Goal: Contribute content: Contribute content

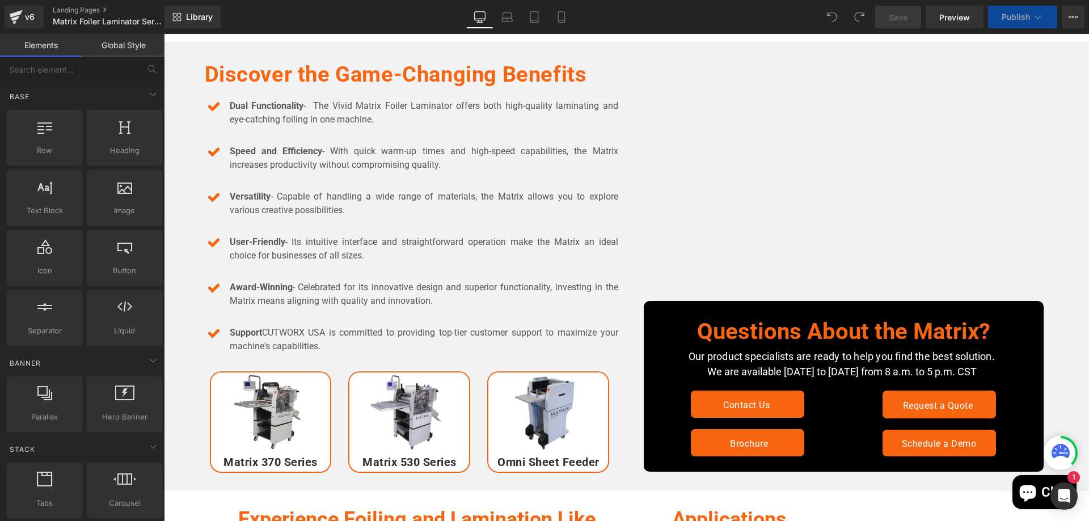
scroll to position [794, 0]
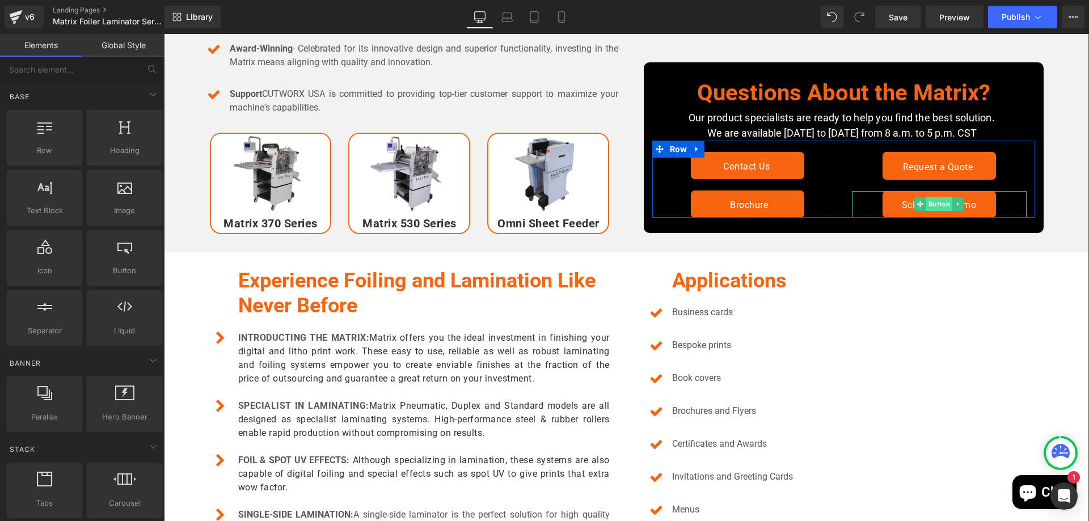
click at [940, 206] on span "Button" at bounding box center [939, 204] width 26 height 14
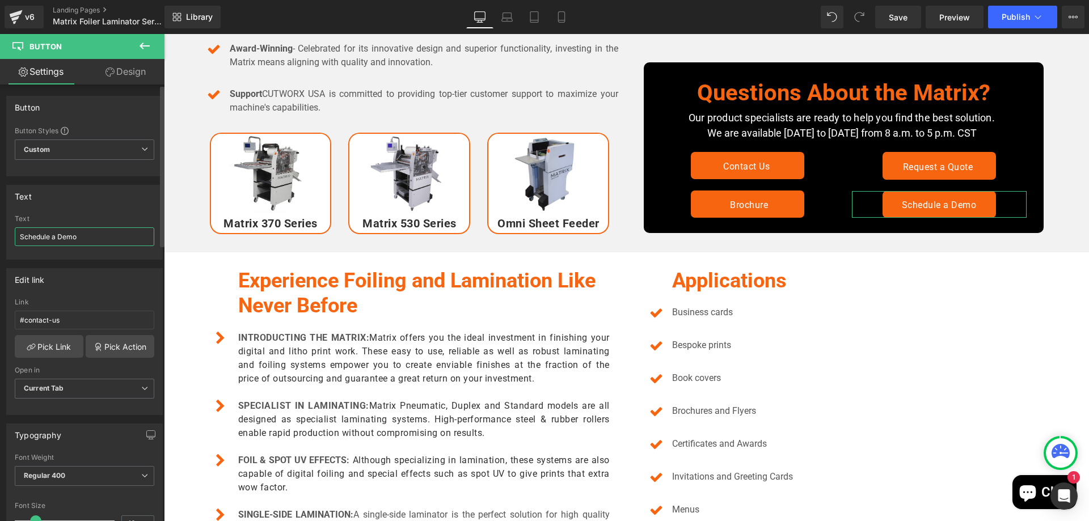
click at [89, 233] on input "Schedule a Demo" at bounding box center [85, 236] width 140 height 19
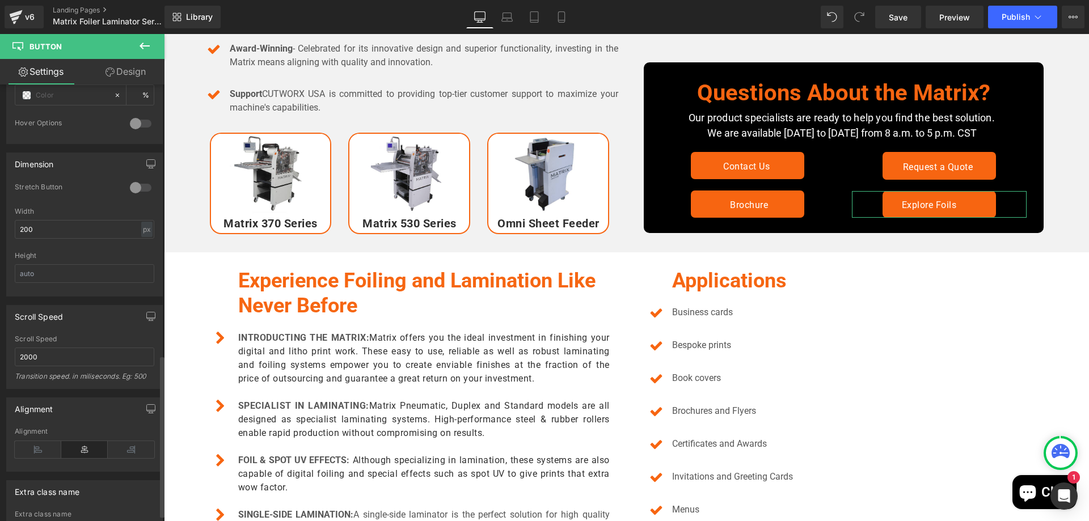
scroll to position [749, 0]
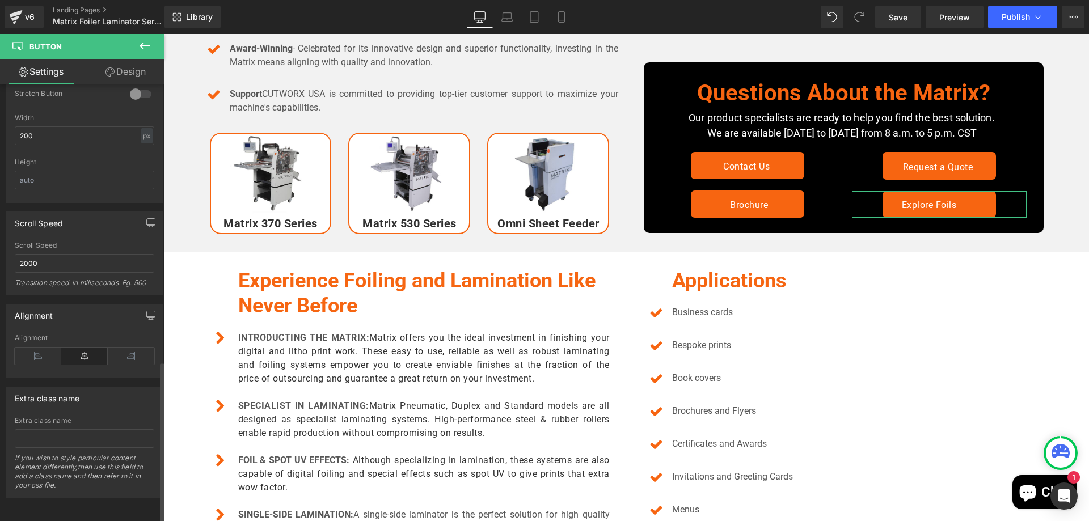
type input "Explore Foils"
click at [77, 348] on icon at bounding box center [84, 356] width 47 height 17
click at [26, 354] on icon at bounding box center [38, 356] width 47 height 17
click at [61, 352] on icon at bounding box center [84, 356] width 47 height 17
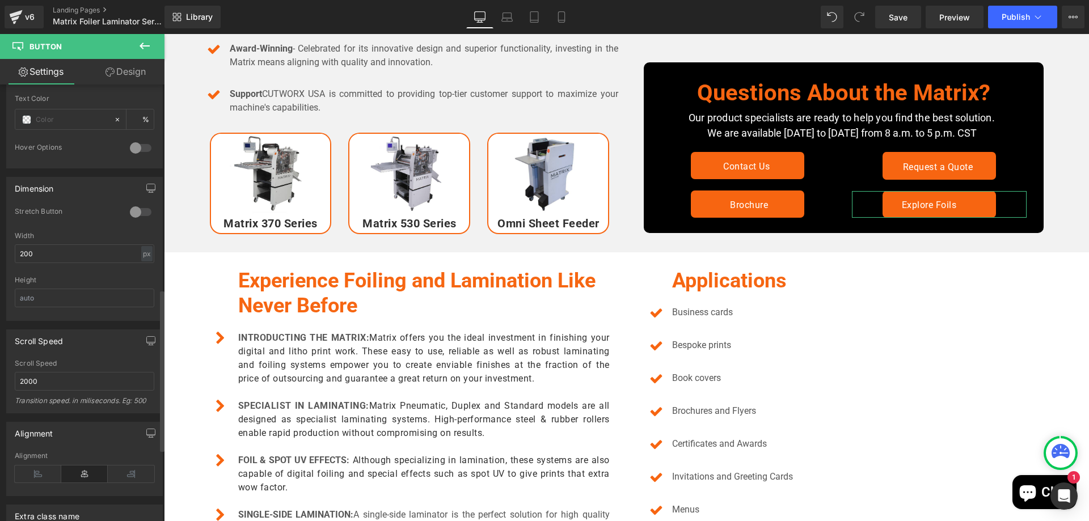
scroll to position [624, 0]
click at [128, 70] on link "Design" at bounding box center [126, 72] width 82 height 26
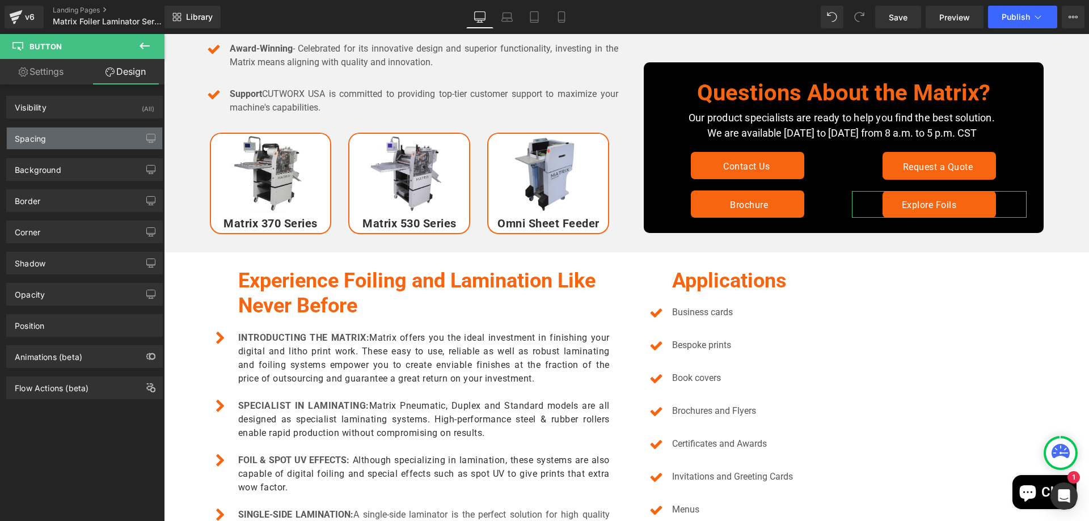
click at [71, 141] on div "Spacing" at bounding box center [84, 139] width 155 height 22
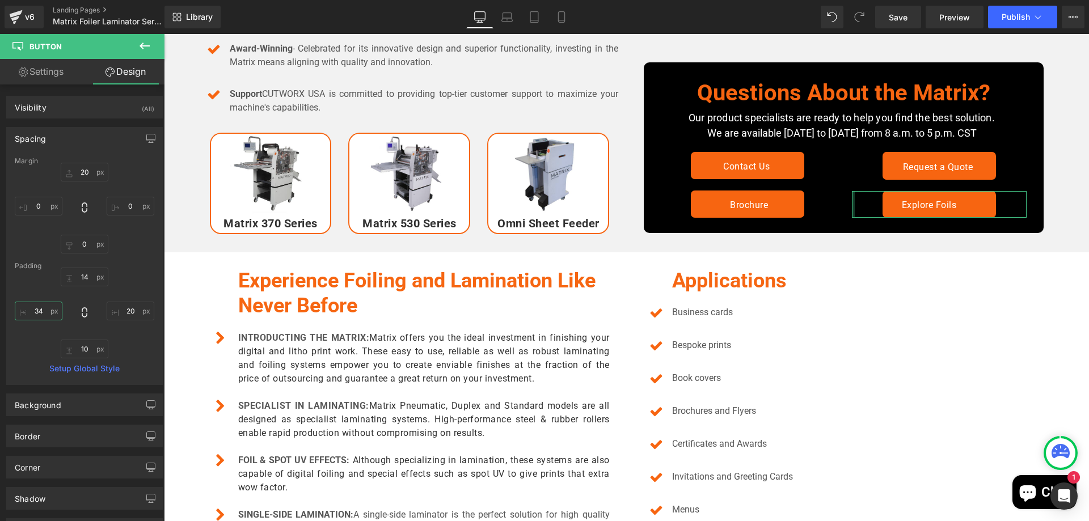
click at [43, 315] on input "34" at bounding box center [39, 311] width 48 height 19
click at [43, 315] on input "20" at bounding box center [39, 311] width 48 height 19
type input "20"
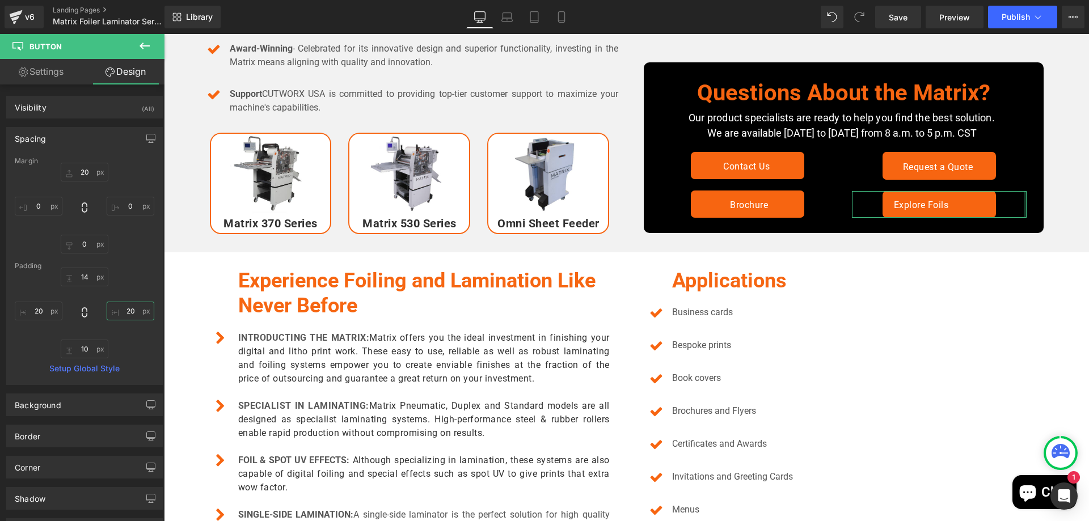
click at [128, 310] on input "20" at bounding box center [131, 311] width 48 height 19
type input "0"
click at [35, 303] on input "20" at bounding box center [39, 311] width 48 height 19
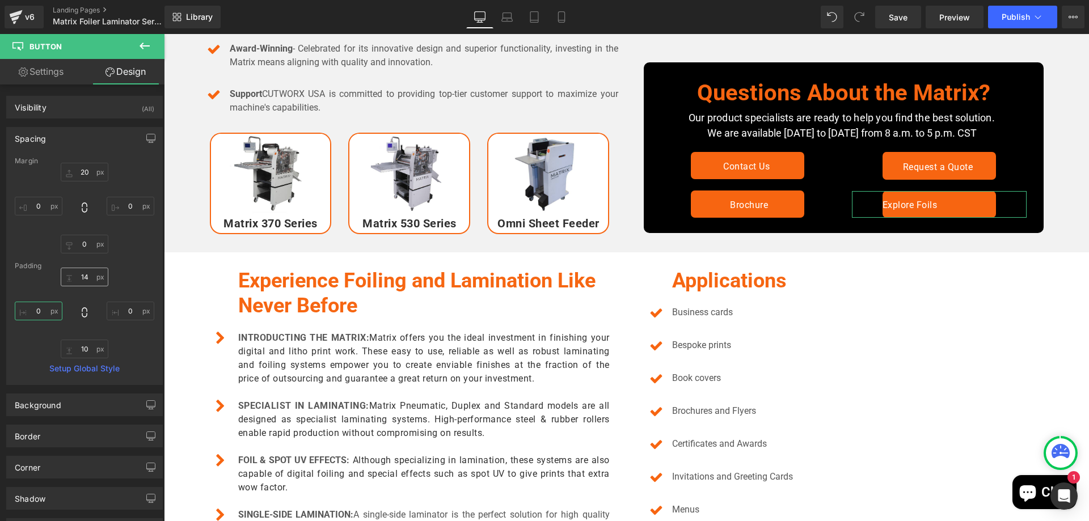
type input "0"
click at [85, 276] on input "14" at bounding box center [85, 277] width 48 height 19
click at [44, 65] on link "Settings" at bounding box center [41, 72] width 82 height 26
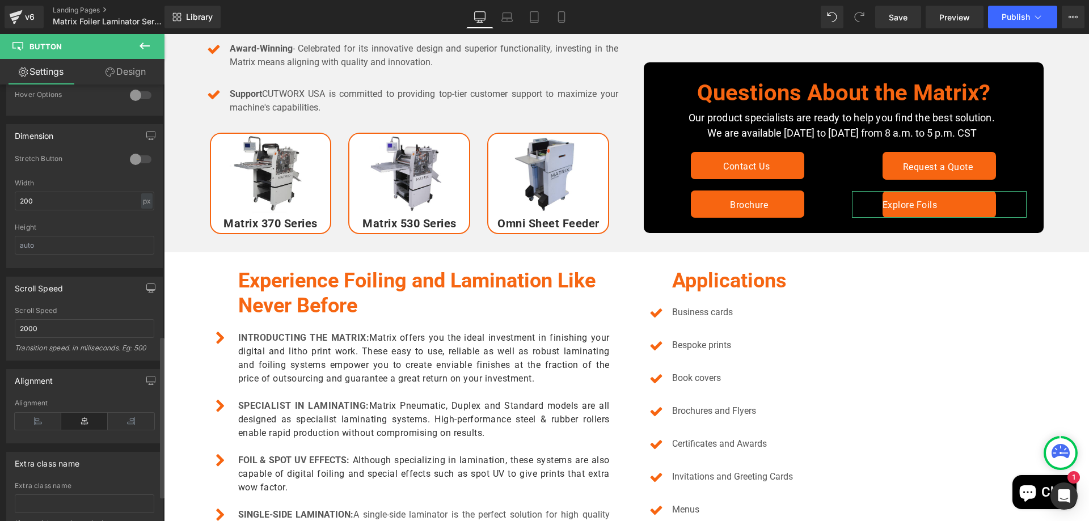
scroll to position [681, 0]
click at [50, 417] on icon at bounding box center [38, 416] width 47 height 17
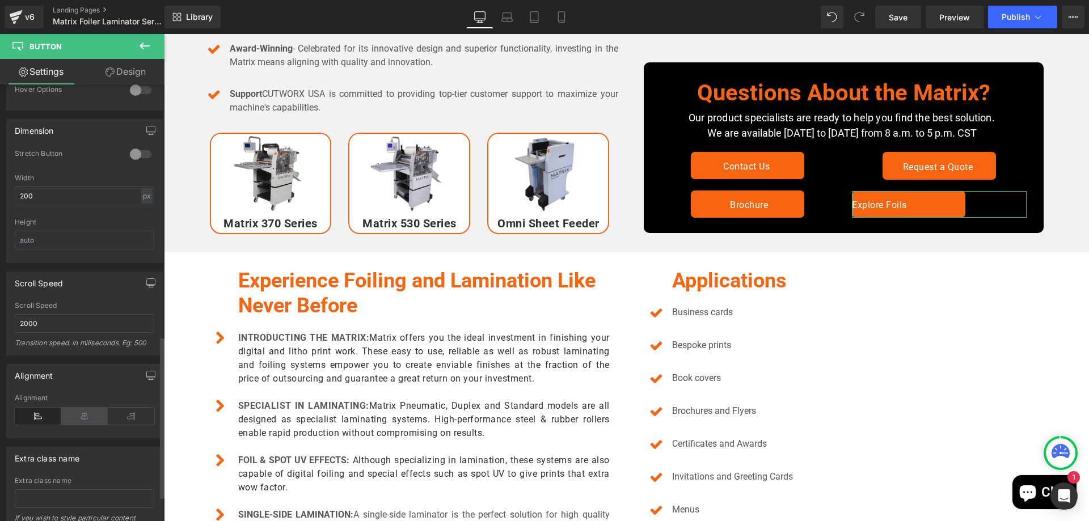
click at [93, 411] on icon at bounding box center [84, 416] width 47 height 17
click at [121, 412] on icon at bounding box center [131, 416] width 47 height 17
click at [83, 408] on icon at bounding box center [84, 416] width 47 height 17
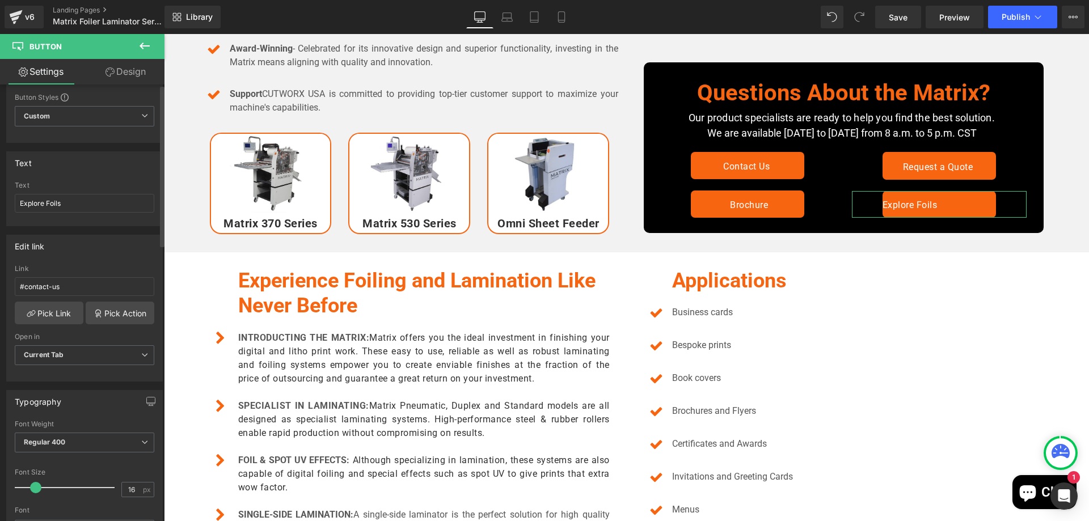
scroll to position [0, 0]
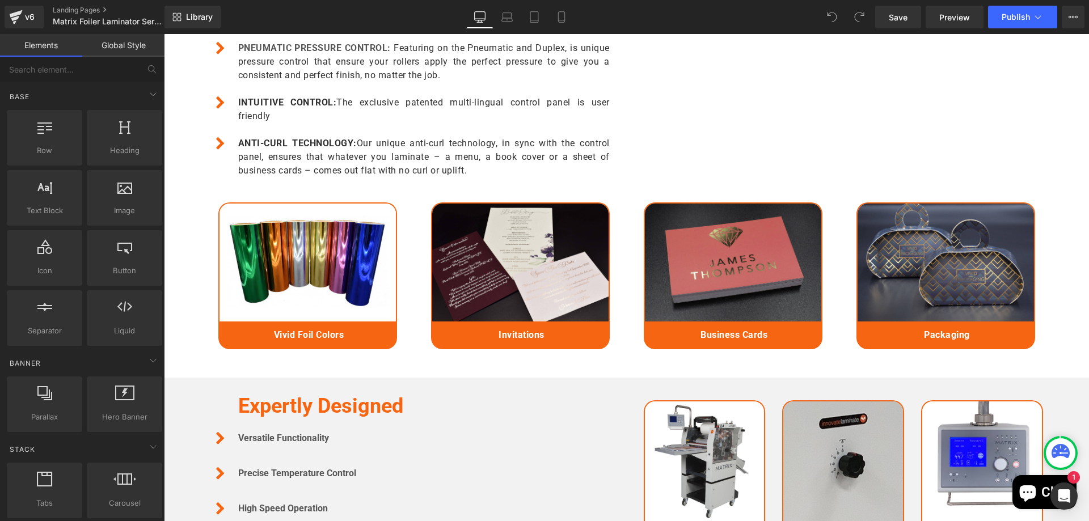
scroll to position [1361, 0]
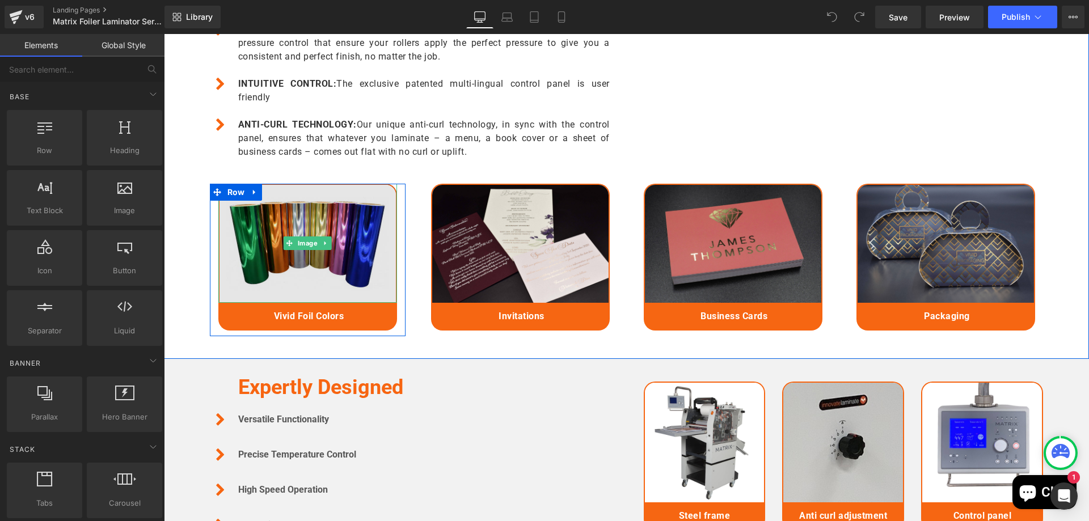
click at [305, 264] on img at bounding box center [307, 243] width 179 height 119
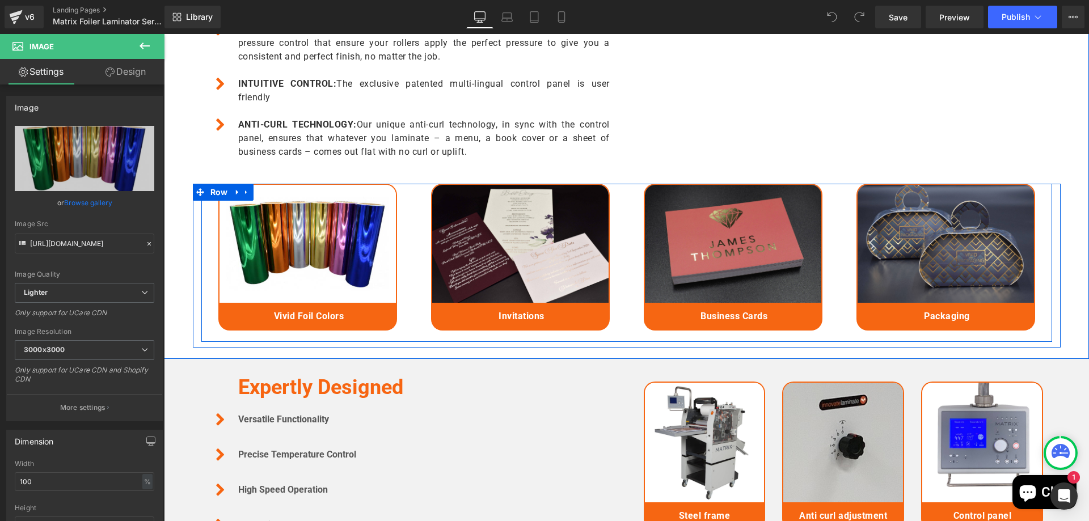
click at [621, 231] on div "Image Invitations Text Block Row" at bounding box center [520, 260] width 213 height 153
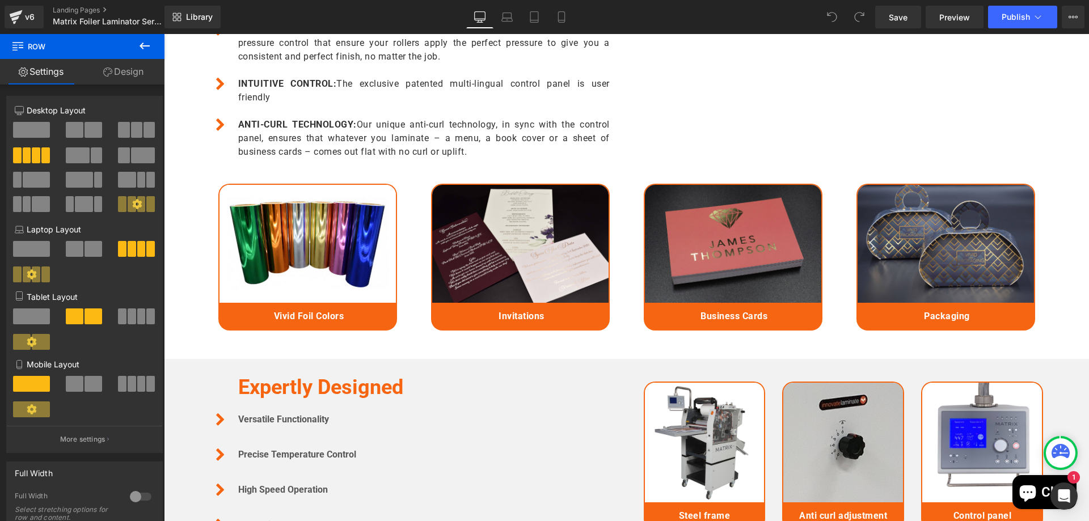
click at [147, 45] on icon at bounding box center [145, 46] width 14 height 14
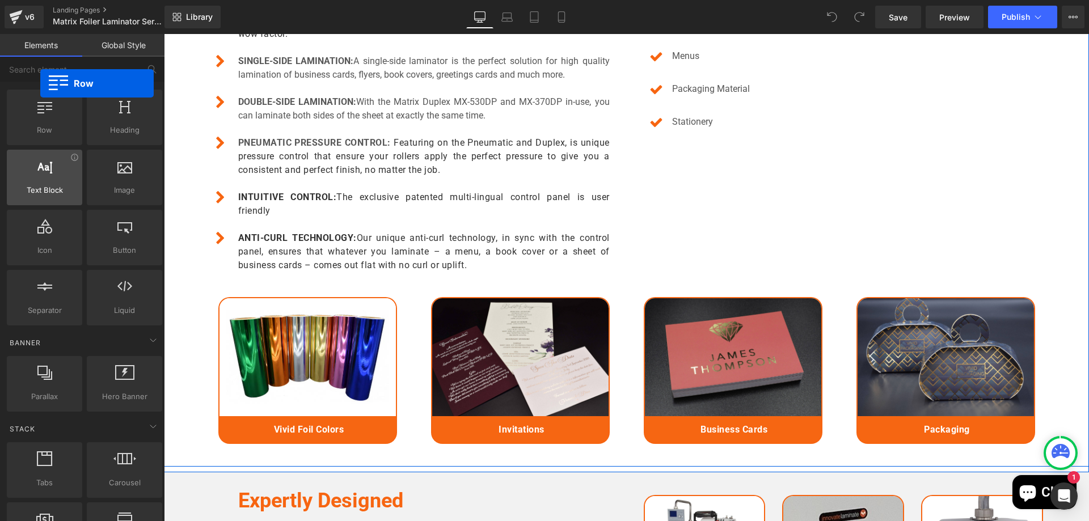
scroll to position [0, 0]
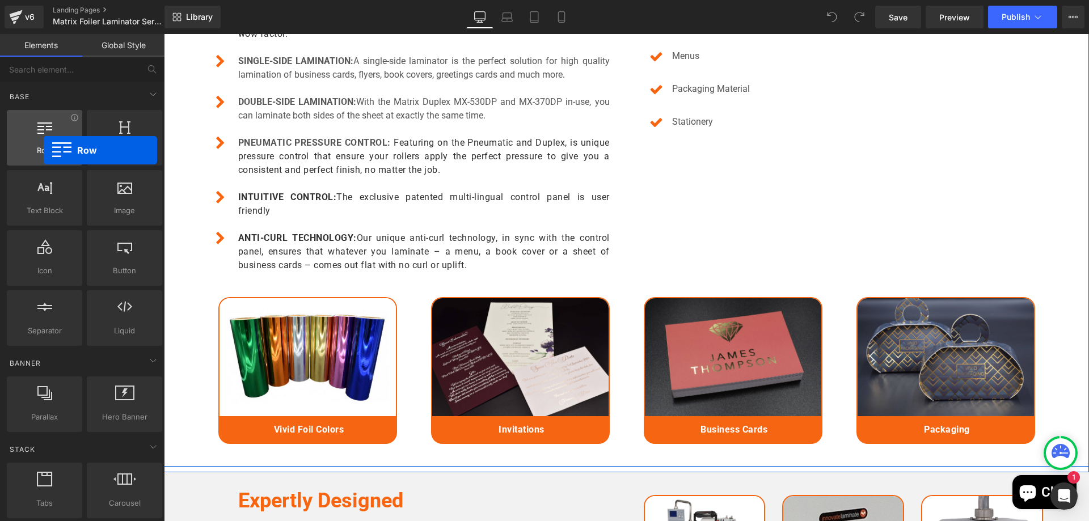
drag, startPoint x: 70, startPoint y: 128, endPoint x: 44, endPoint y: 150, distance: 34.6
click at [44, 150] on div "Row rows, columns, layouts, div" at bounding box center [44, 138] width 75 height 56
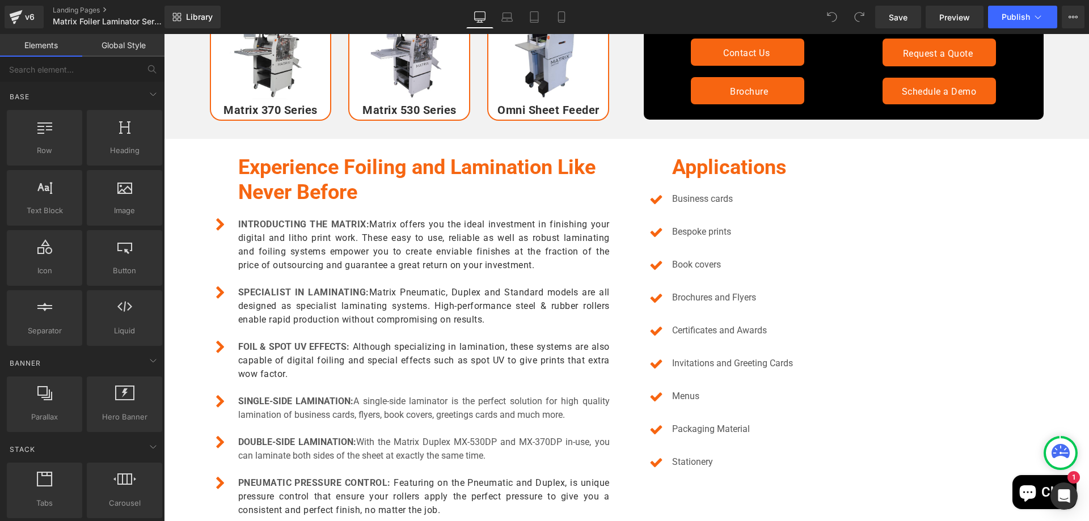
scroll to position [964, 0]
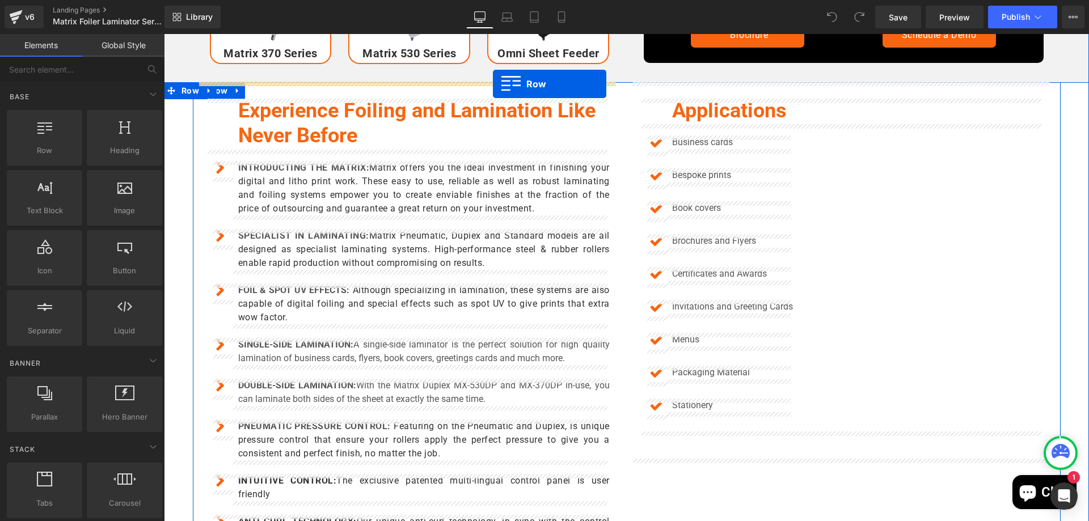
drag, startPoint x: 229, startPoint y: 182, endPoint x: 493, endPoint y: 84, distance: 281.8
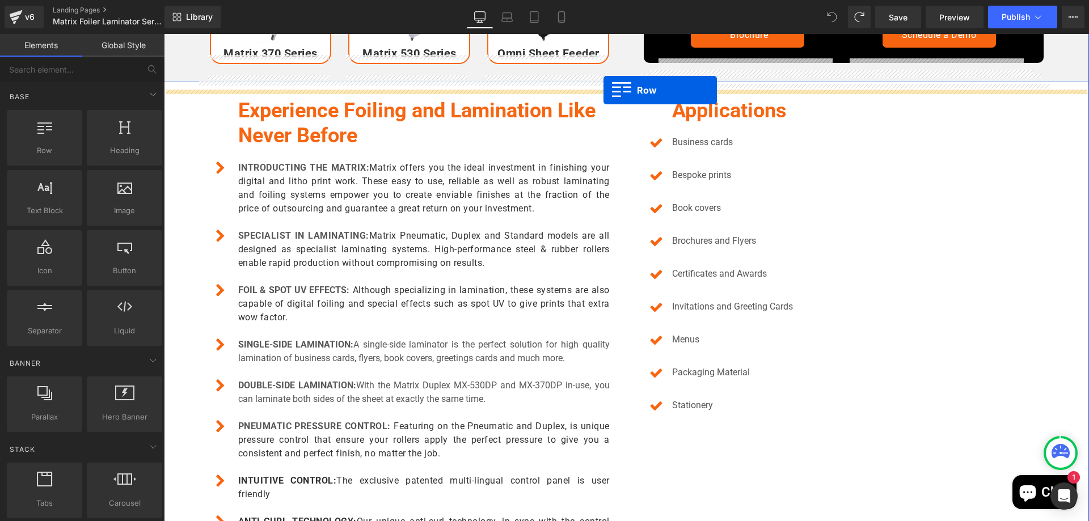
scroll to position [953, 0]
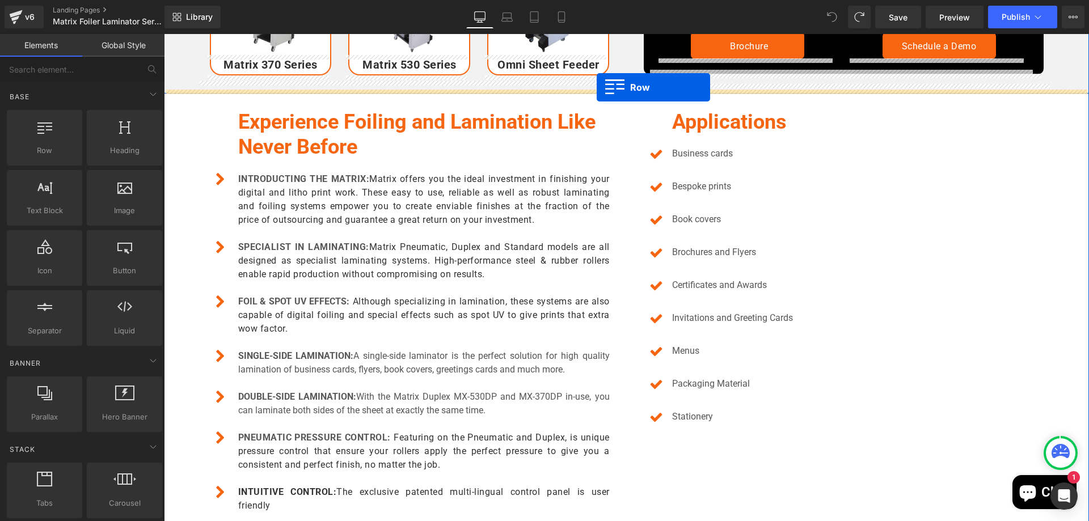
drag, startPoint x: 206, startPoint y: 175, endPoint x: 597, endPoint y: 87, distance: 399.9
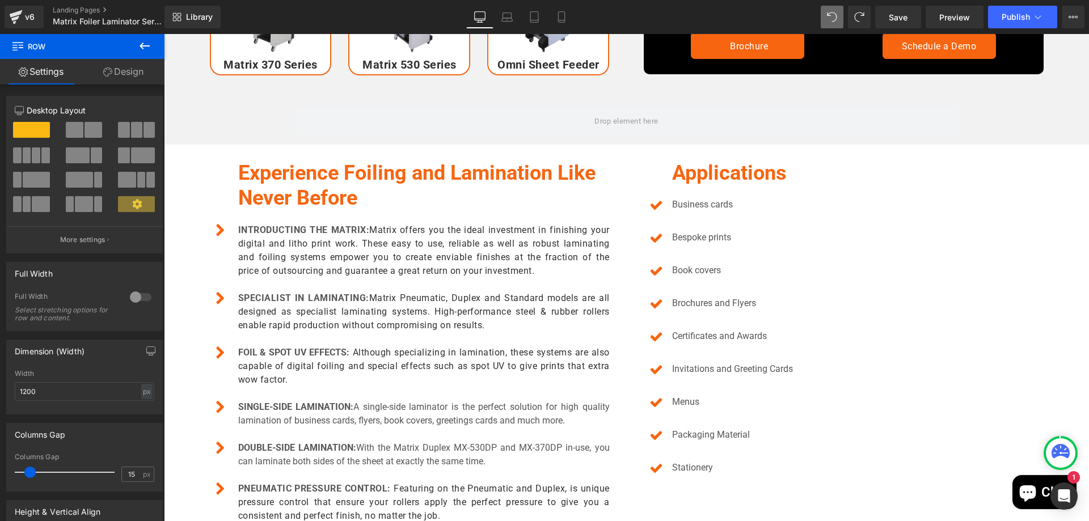
click at [821, 17] on div "Library Desktop Desktop Laptop Tablet Mobile Save Preview Publish Scheduled Vie…" at bounding box center [626, 17] width 925 height 23
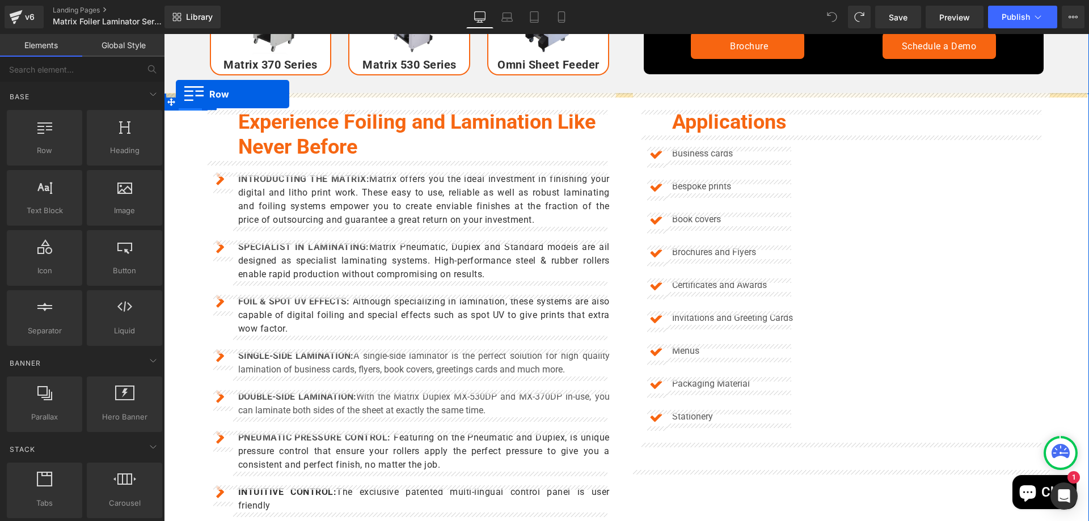
drag, startPoint x: 323, startPoint y: 162, endPoint x: 176, endPoint y: 94, distance: 162.4
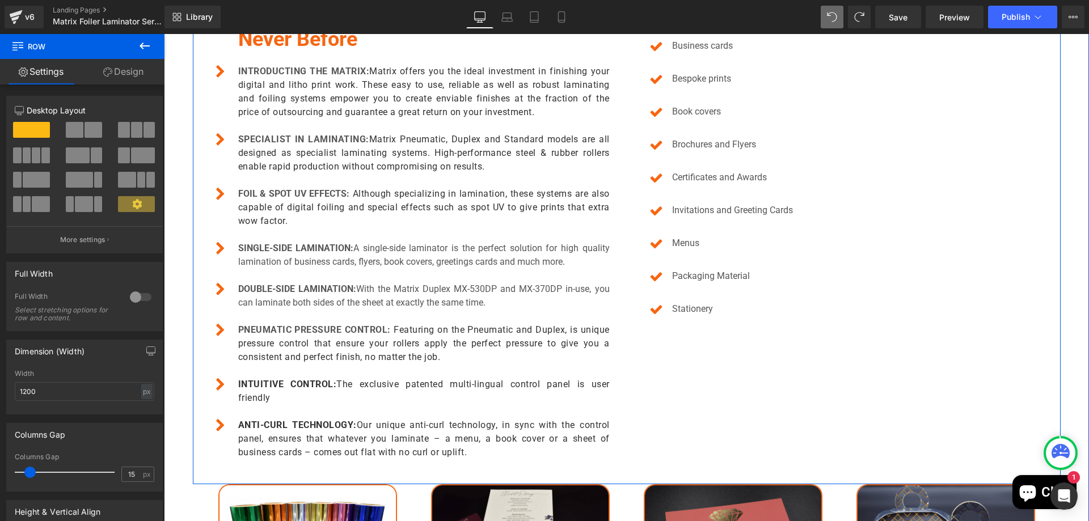
scroll to position [1350, 0]
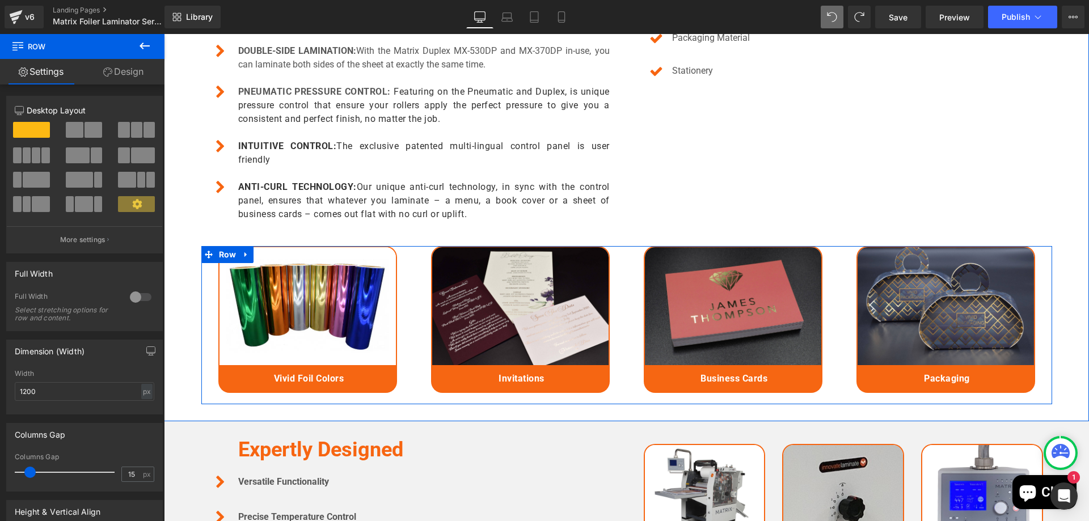
click at [222, 254] on span "Row" at bounding box center [219, 255] width 19 height 14
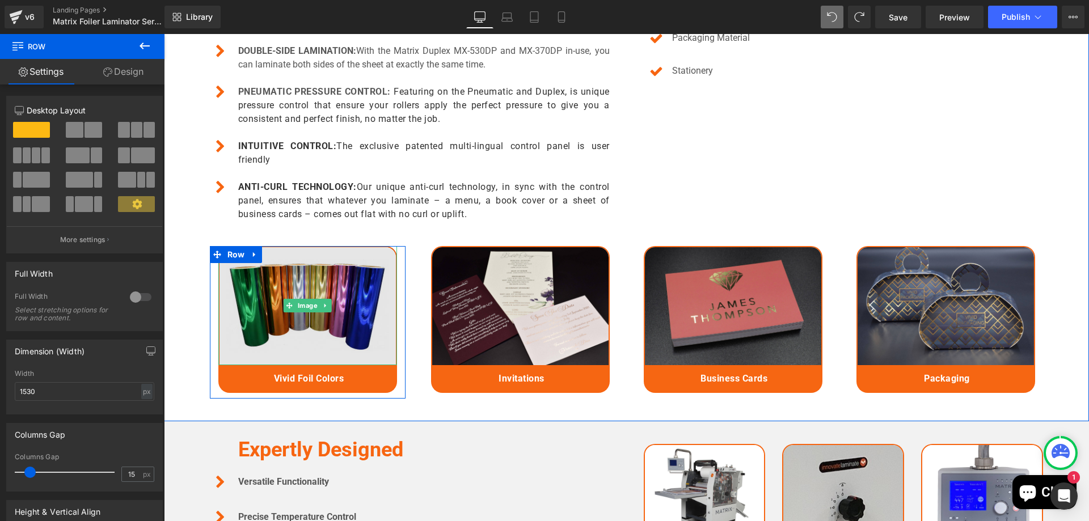
click at [222, 303] on img at bounding box center [307, 305] width 179 height 119
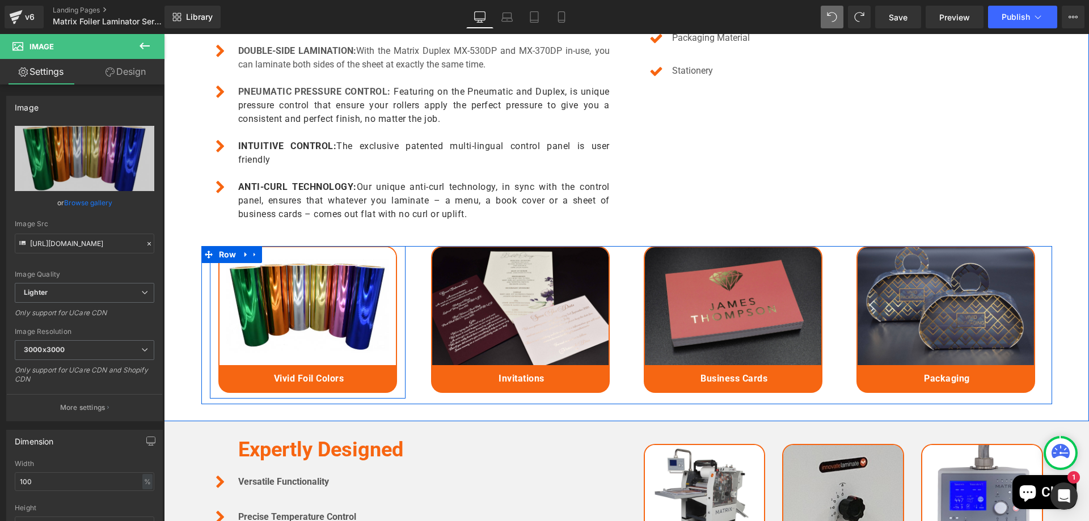
click at [210, 322] on div "Image Vivid Foil Colors Text Block" at bounding box center [308, 319] width 196 height 147
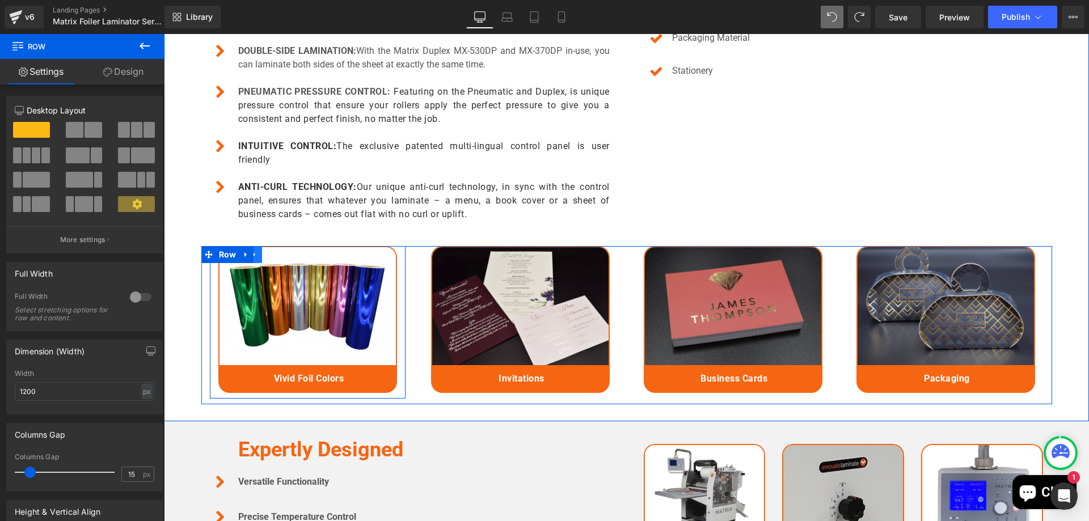
click at [256, 257] on link at bounding box center [254, 254] width 15 height 17
click at [265, 258] on icon at bounding box center [269, 255] width 8 height 8
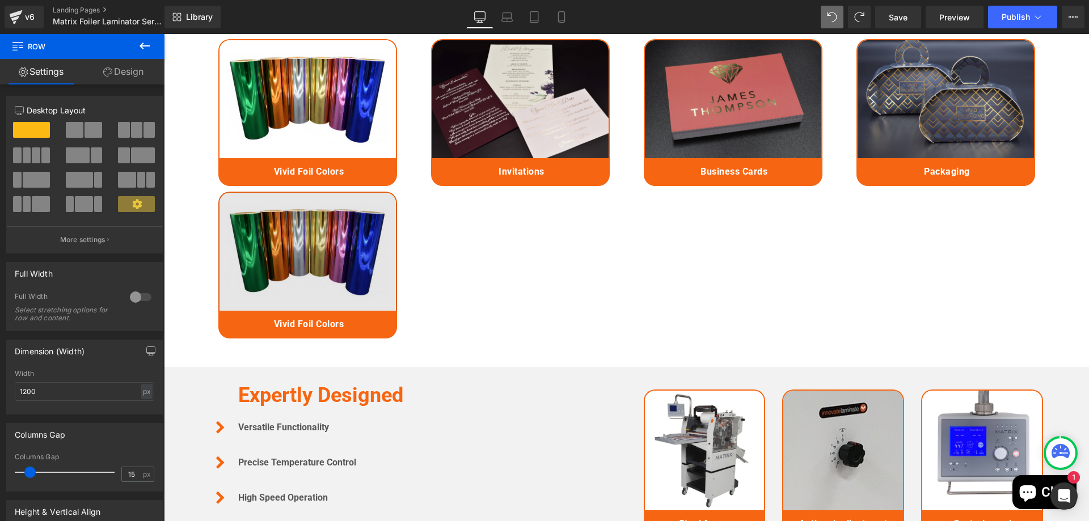
scroll to position [1556, 0]
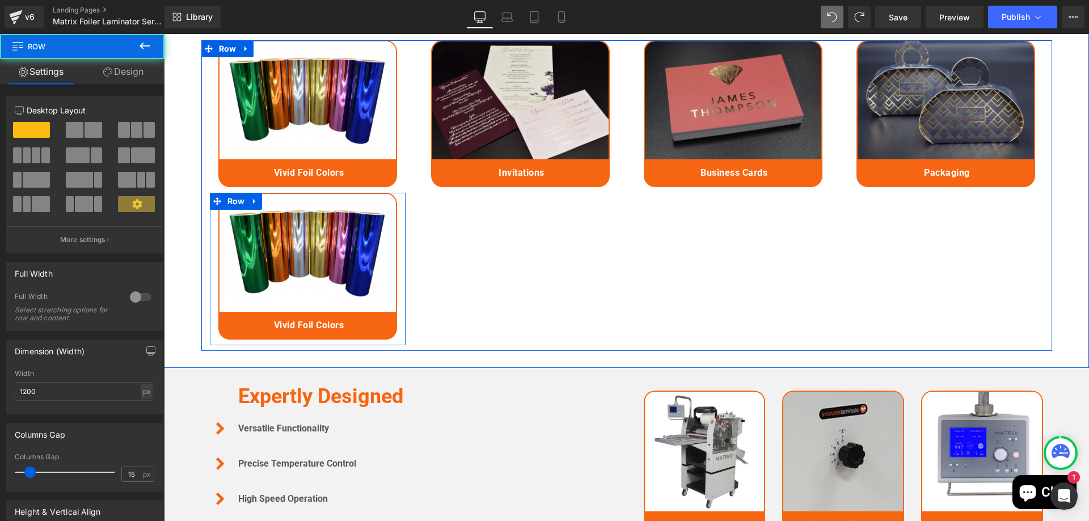
click at [396, 239] on div "Image Vivid Foil Colors Text Block" at bounding box center [308, 266] width 196 height 147
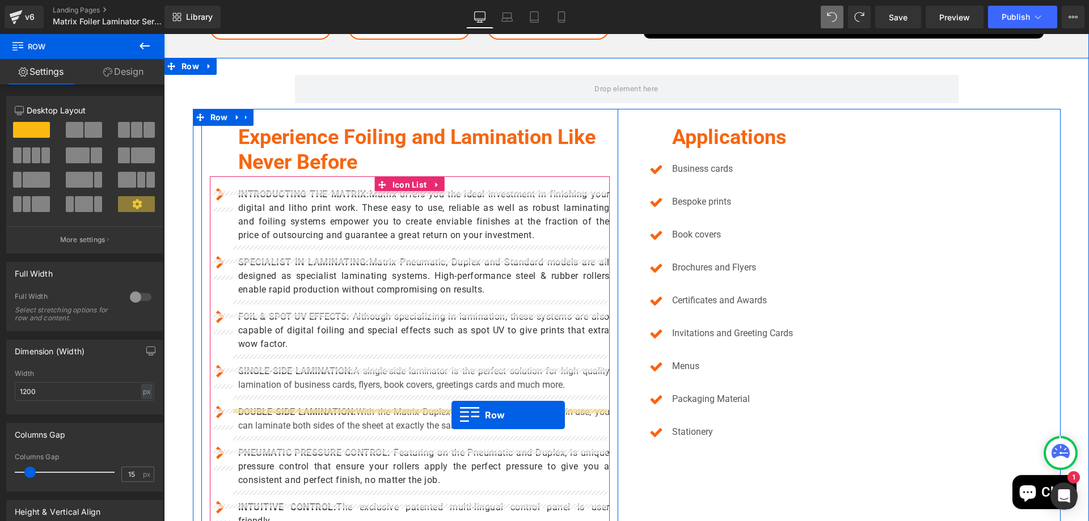
scroll to position [762, 0]
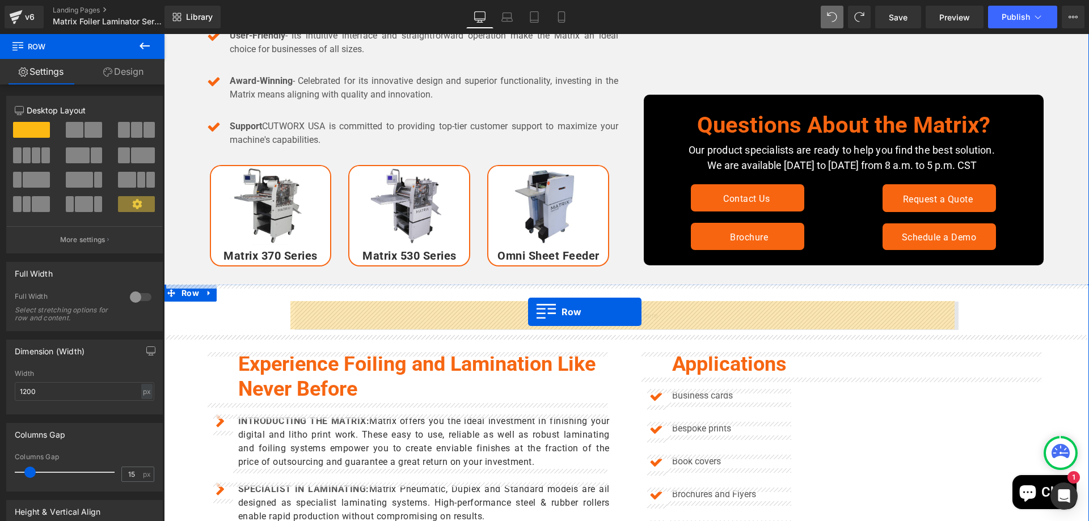
drag, startPoint x: 237, startPoint y: 204, endPoint x: 528, endPoint y: 312, distance: 311.0
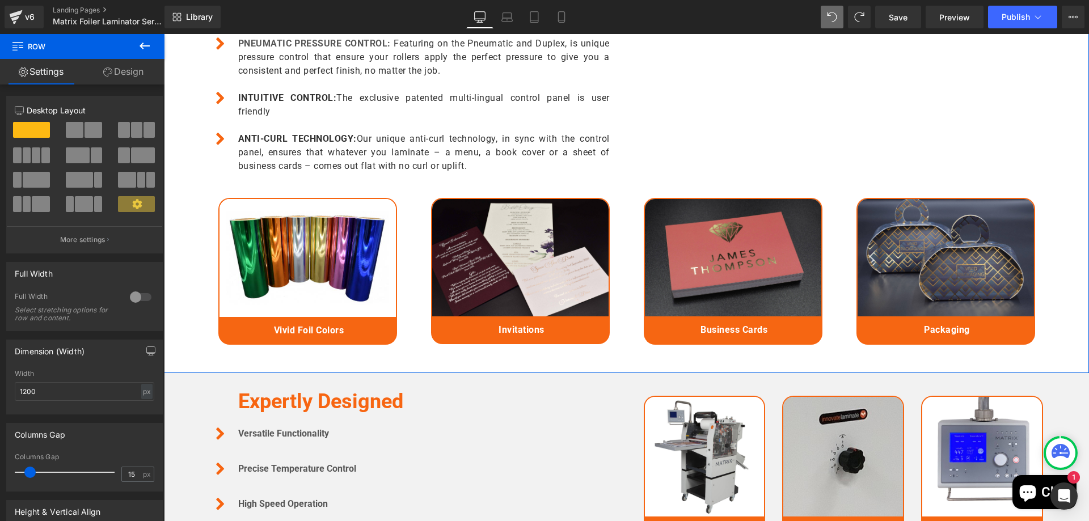
scroll to position [1840, 0]
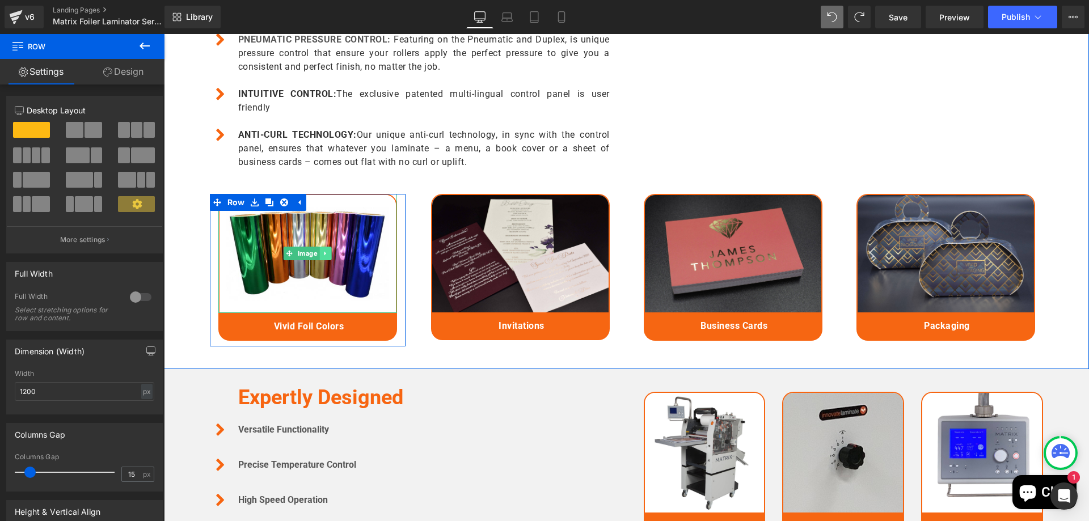
click at [319, 253] on link at bounding box center [325, 254] width 12 height 14
click at [326, 258] on link at bounding box center [332, 254] width 12 height 14
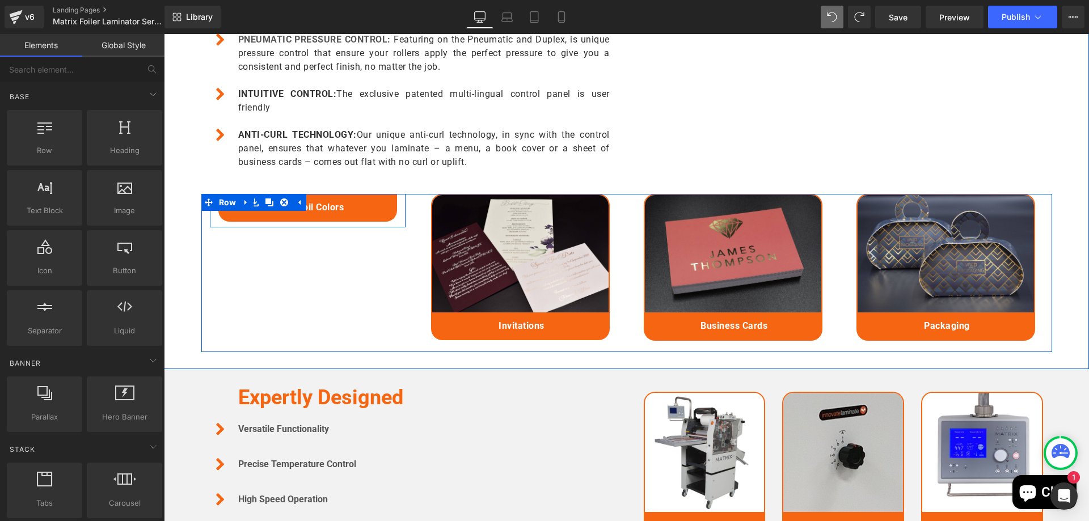
click at [394, 213] on div "Vivid Foil Colors Text Block" at bounding box center [308, 208] width 196 height 28
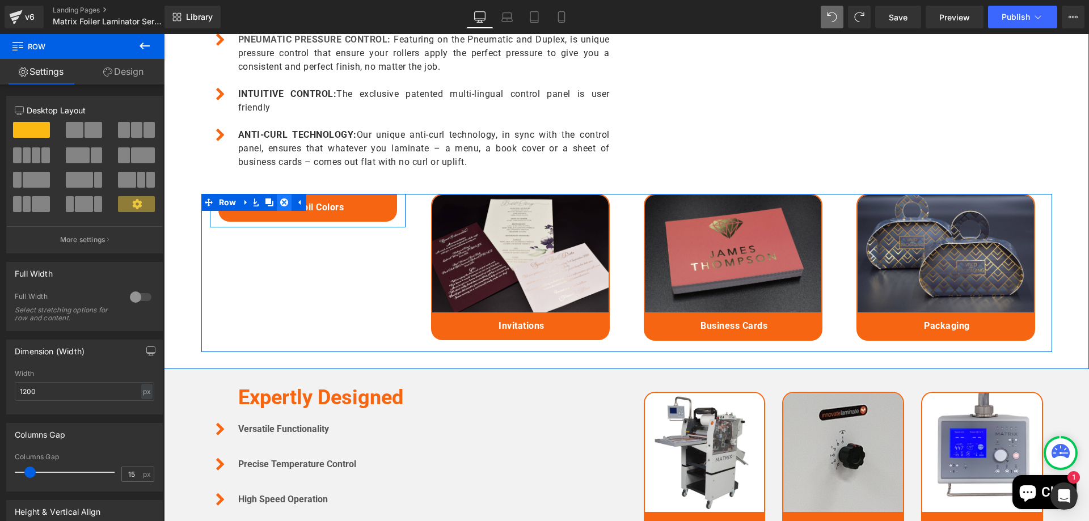
click at [280, 200] on icon at bounding box center [284, 203] width 8 height 8
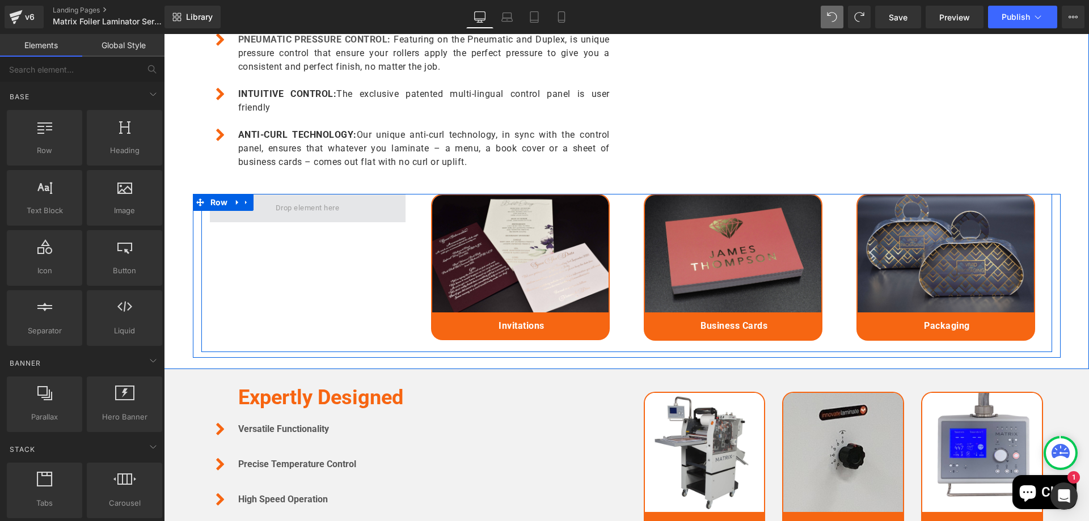
click at [303, 214] on span at bounding box center [308, 208] width 72 height 18
click at [249, 200] on link at bounding box center [246, 202] width 15 height 17
click at [272, 205] on icon at bounding box center [276, 203] width 8 height 8
click at [360, 274] on div "Image Invitations Text Block Row Image Business Cards Text Block Row Image Pack…" at bounding box center [626, 273] width 851 height 158
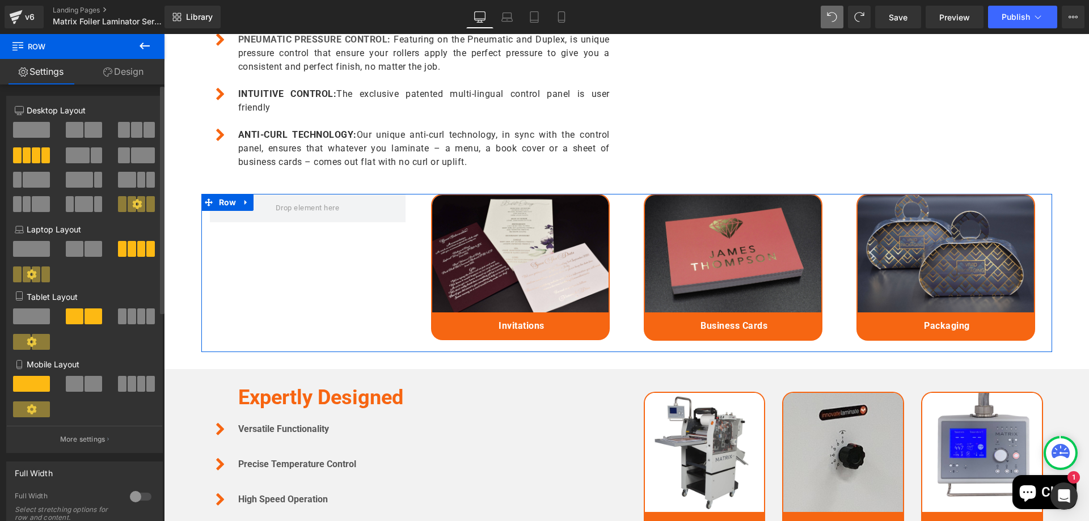
click at [126, 125] on button at bounding box center [137, 130] width 38 height 16
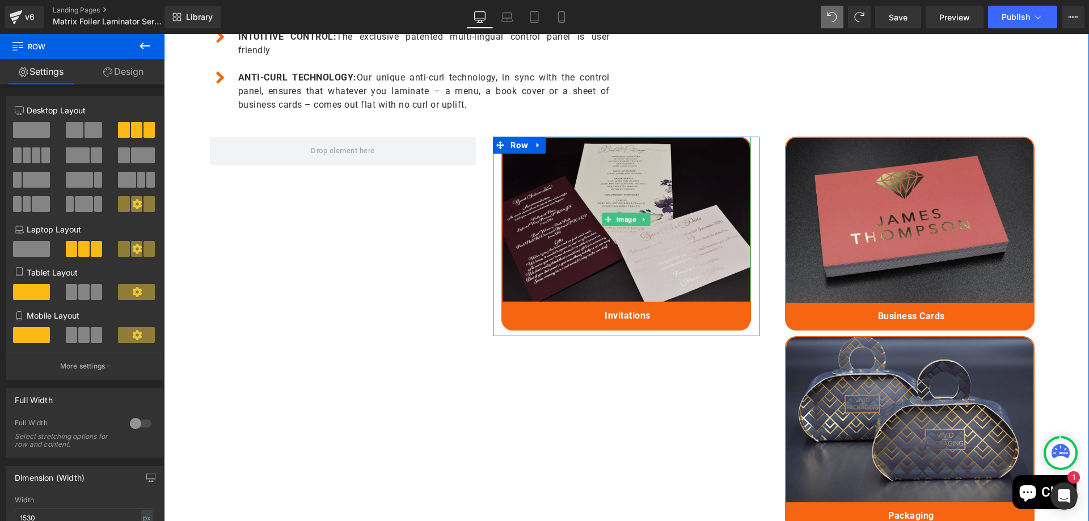
scroll to position [1896, 0]
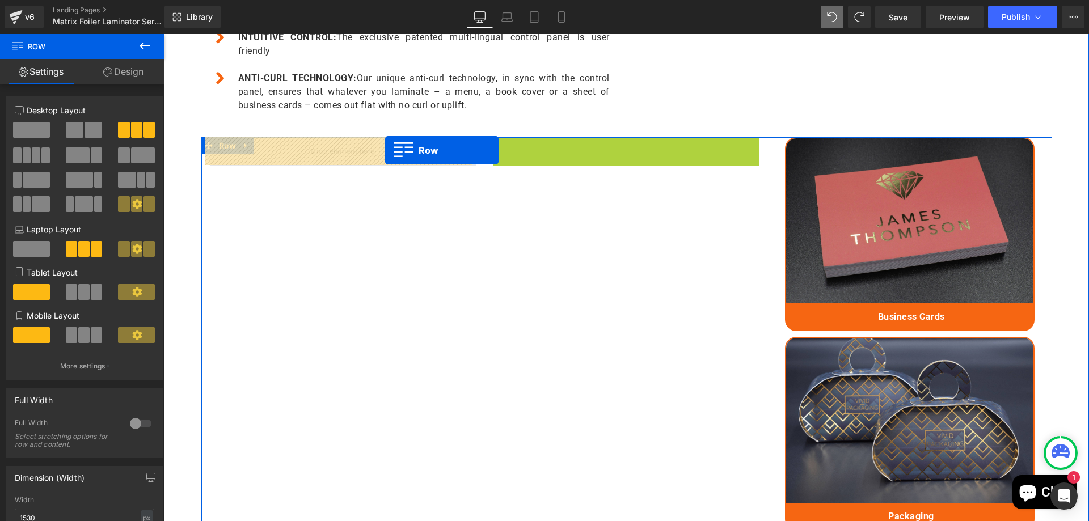
drag, startPoint x: 508, startPoint y: 146, endPoint x: 385, endPoint y: 150, distance: 122.6
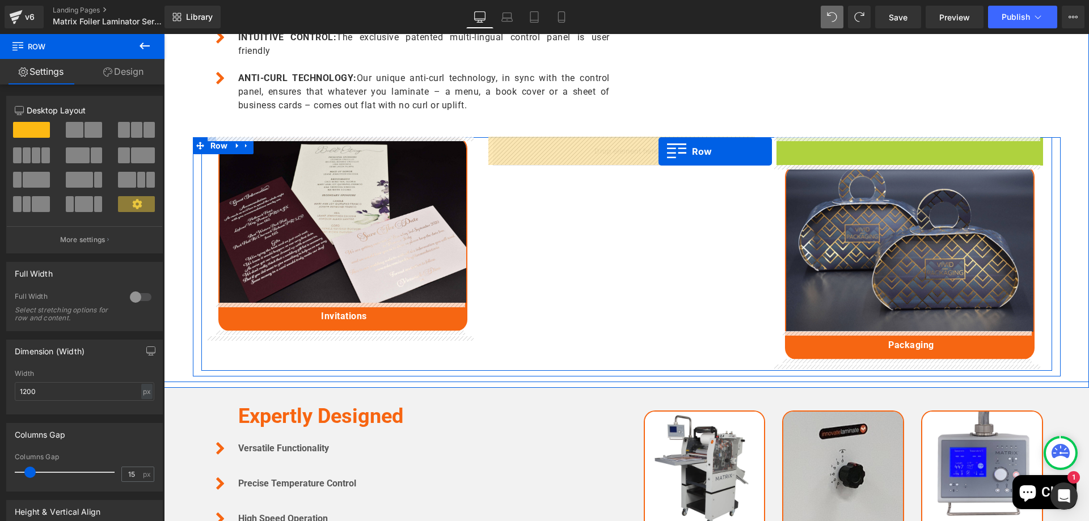
drag, startPoint x: 756, startPoint y: 151, endPoint x: 644, endPoint y: 152, distance: 111.7
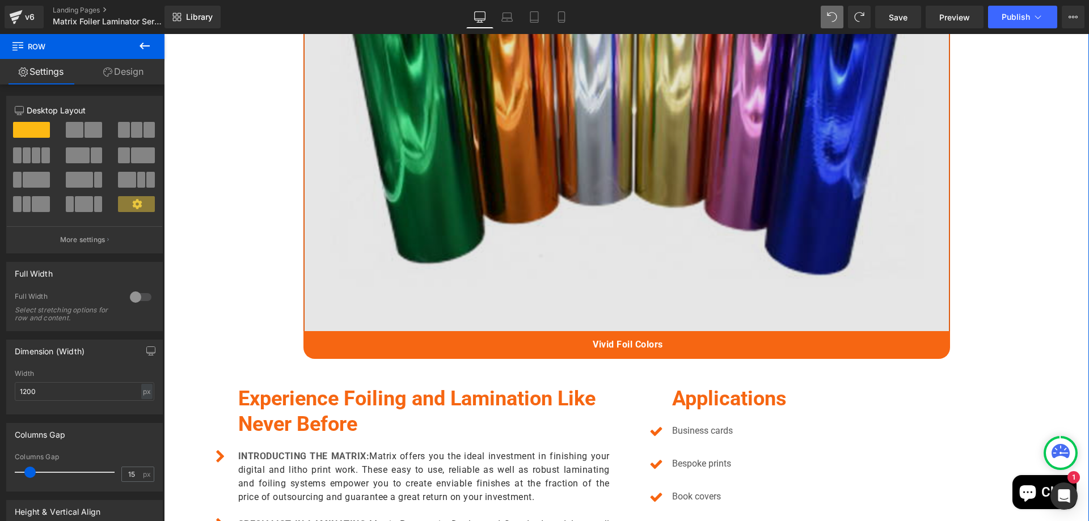
scroll to position [1159, 0]
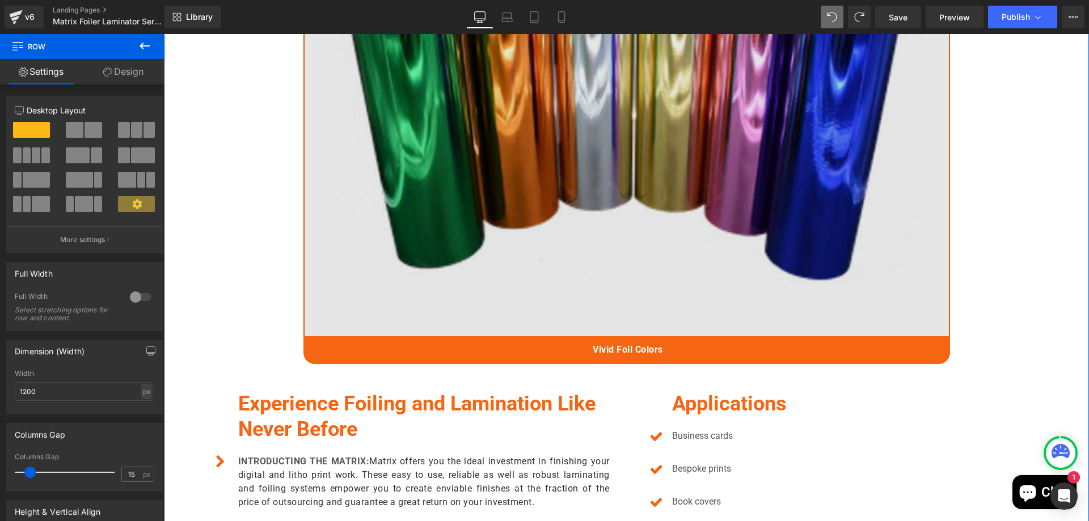
click at [635, 190] on img at bounding box center [626, 121] width 647 height 432
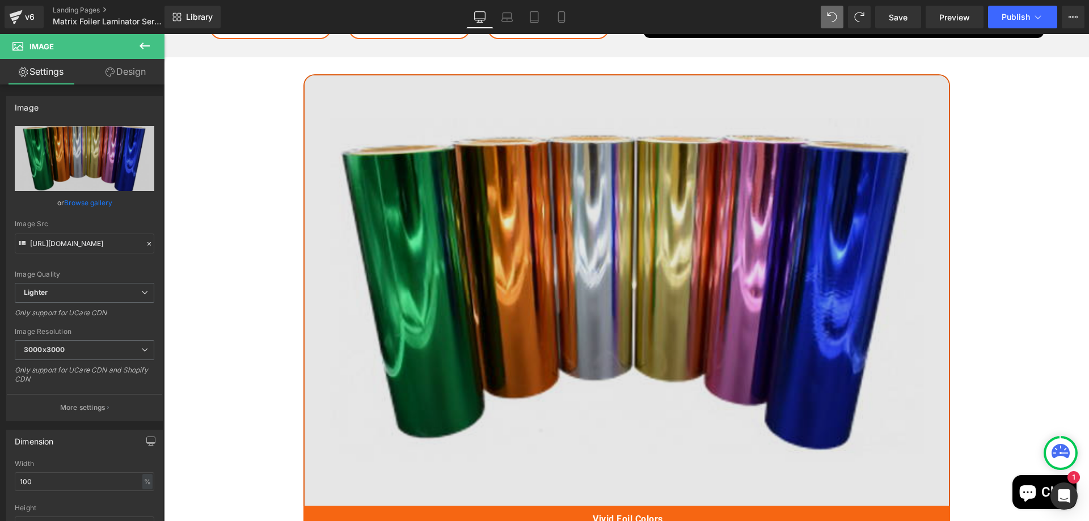
scroll to position [989, 0]
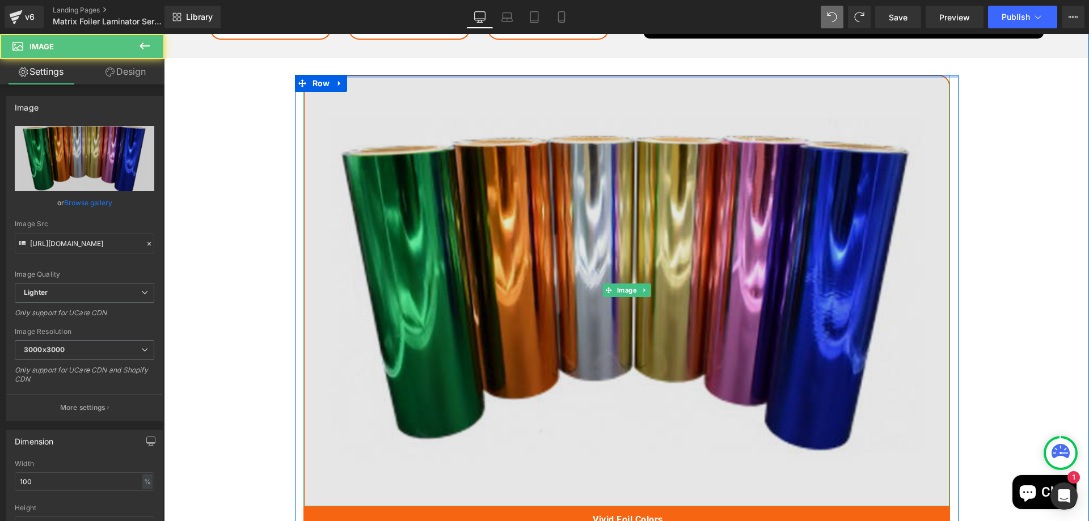
click at [519, 102] on img at bounding box center [626, 291] width 647 height 432
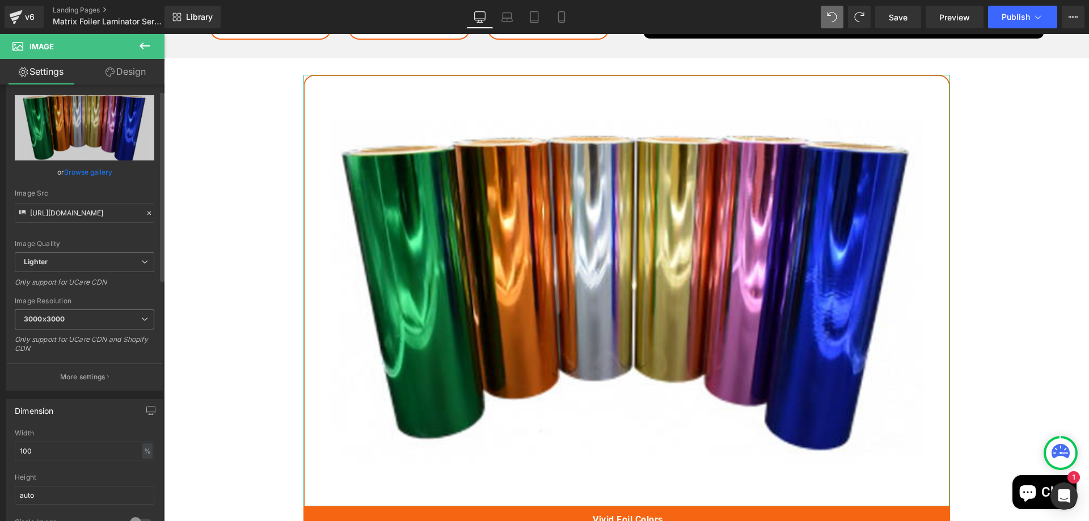
scroll to position [57, 0]
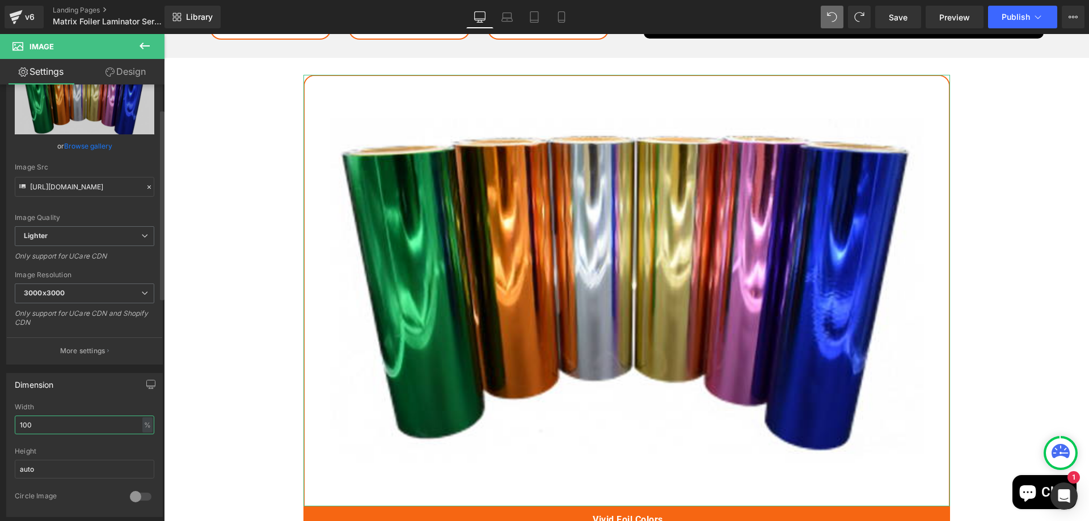
drag, startPoint x: 52, startPoint y: 421, endPoint x: 0, endPoint y: 432, distance: 52.7
click at [0, 432] on div "Dimension 100% Width 100 % % px auto Height auto 0 Circle Image" at bounding box center [85, 441] width 170 height 153
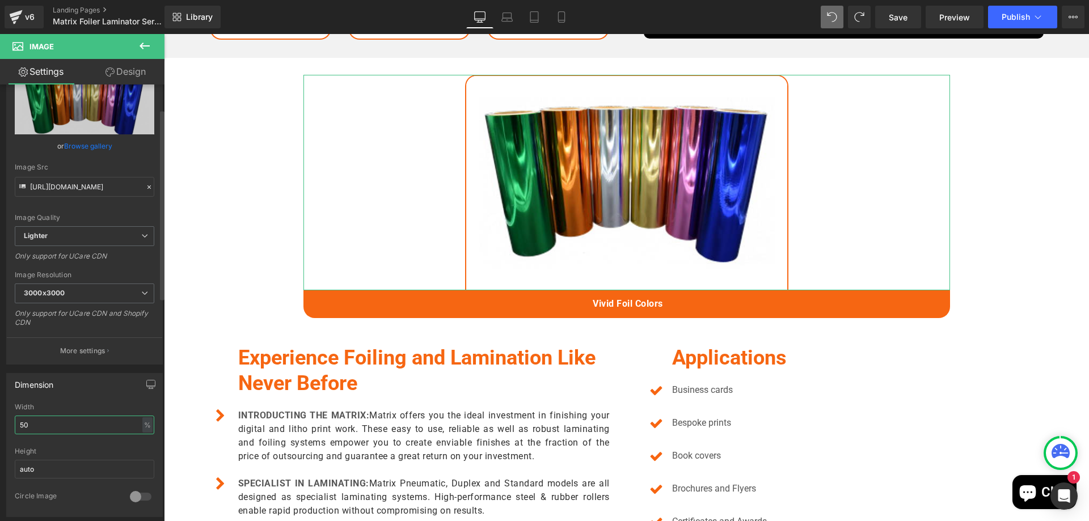
type input "50"
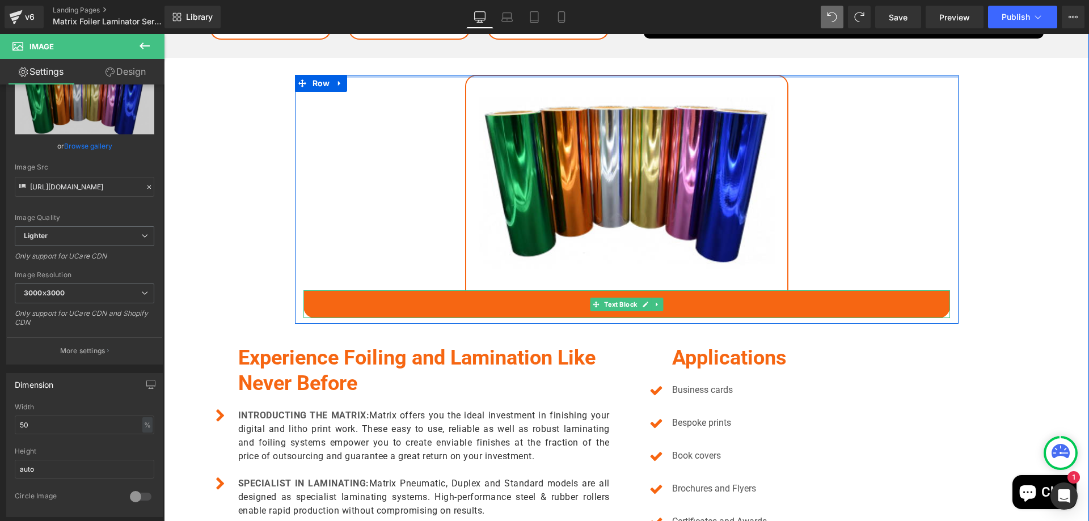
click at [384, 307] on p "Vivid Foil Colors" at bounding box center [627, 303] width 628 height 15
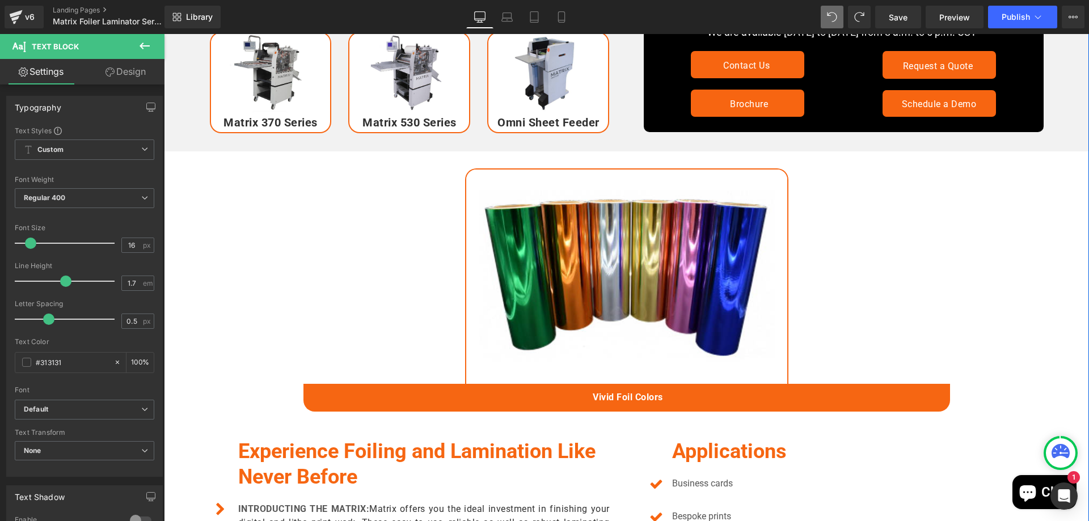
scroll to position [995, 0]
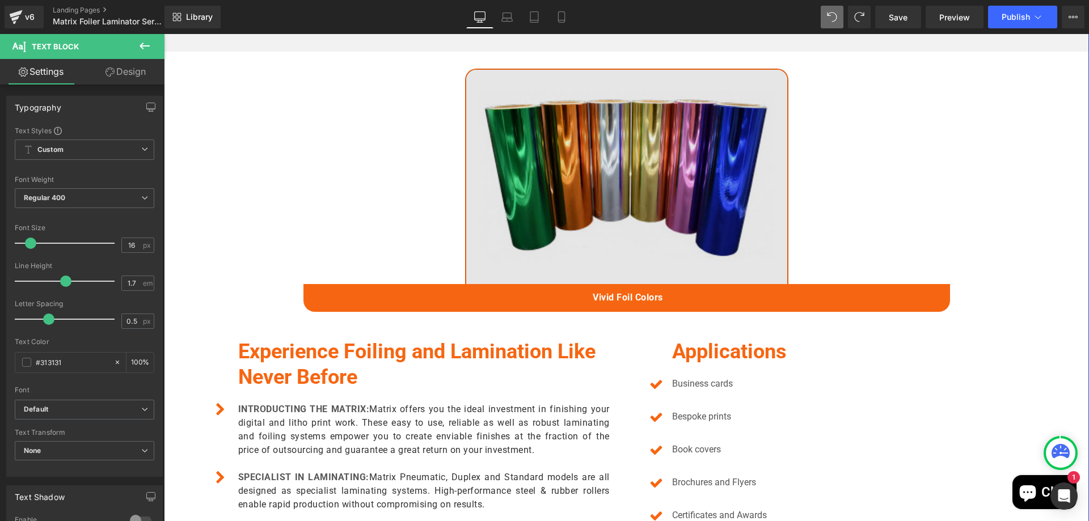
click at [475, 187] on img at bounding box center [626, 177] width 323 height 216
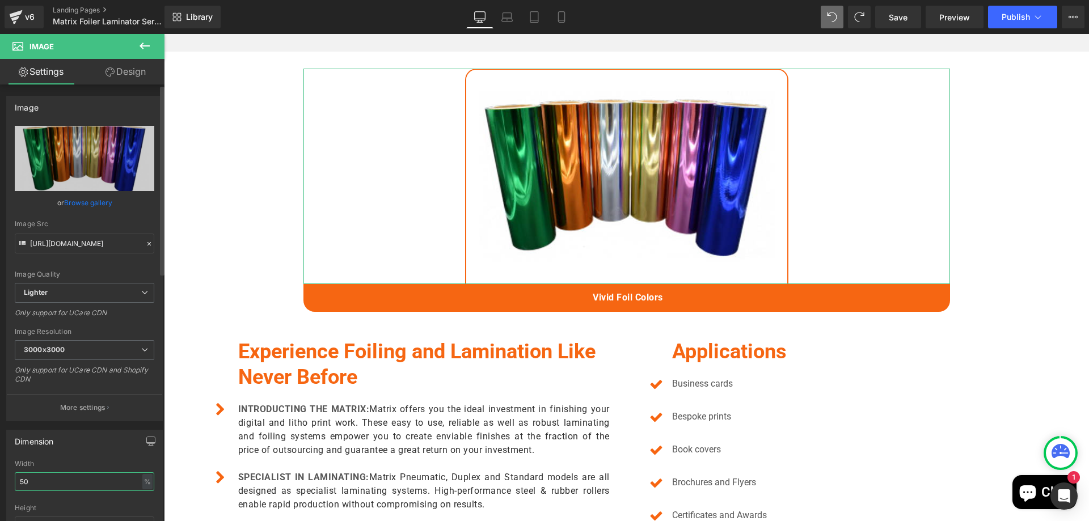
drag, startPoint x: 53, startPoint y: 475, endPoint x: 0, endPoint y: 489, distance: 54.5
click at [0, 489] on div "Dimension 50% Width 50 % % px auto Height auto 0 Circle Image" at bounding box center [85, 497] width 170 height 153
type input "100"
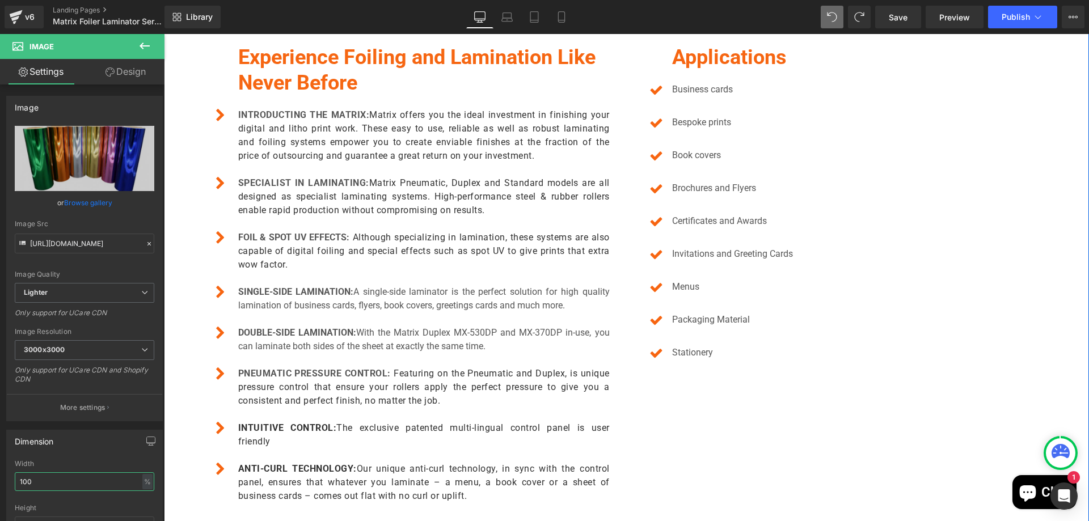
scroll to position [1902, 0]
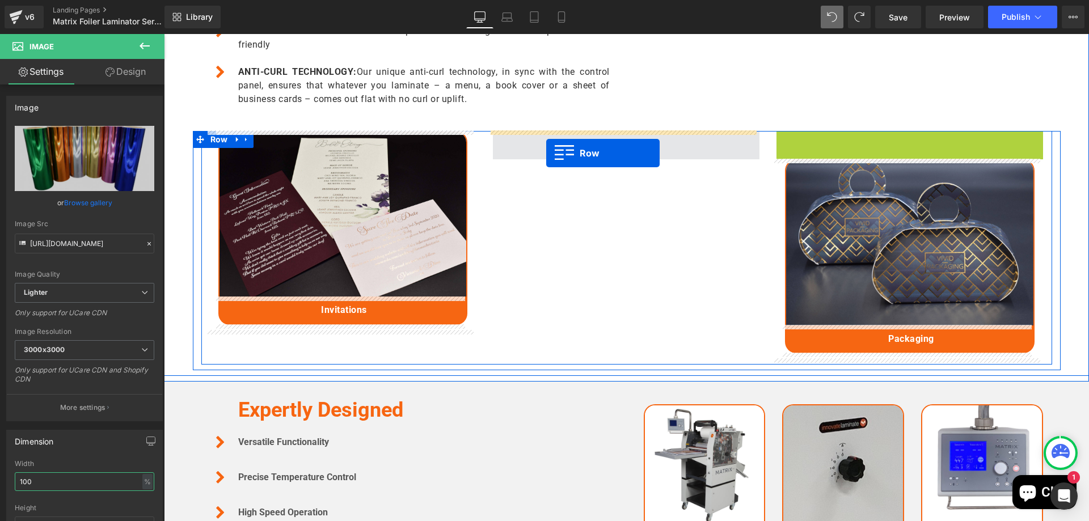
drag, startPoint x: 800, startPoint y: 137, endPoint x: 546, endPoint y: 153, distance: 254.6
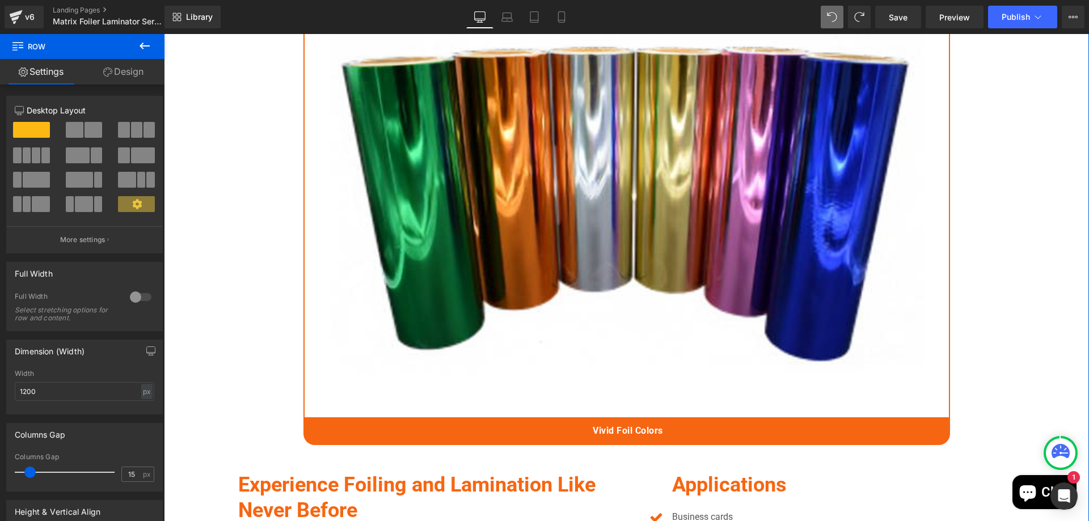
scroll to position [1052, 0]
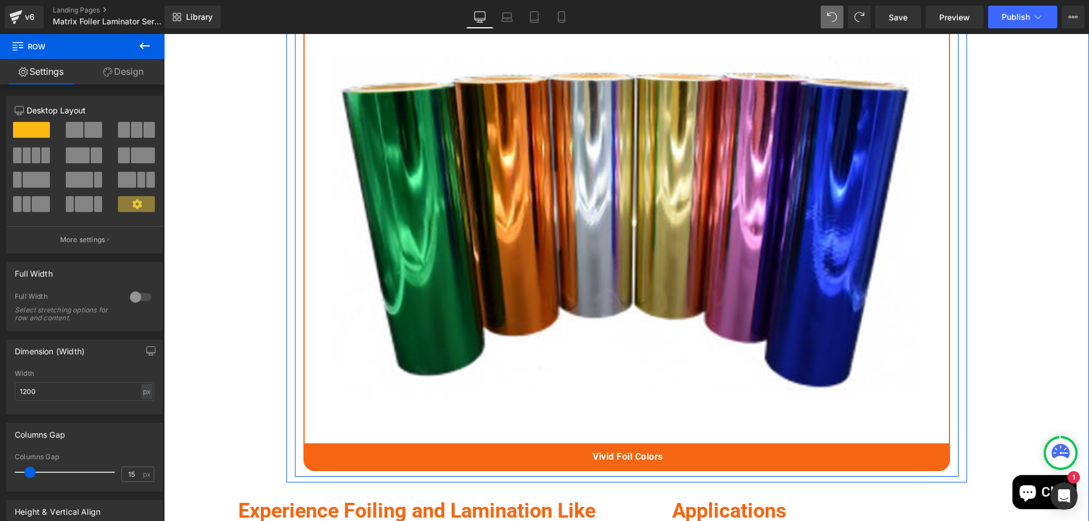
click at [295, 407] on div "Image Vivid Foil Colors Text Block" at bounding box center [627, 241] width 664 height 459
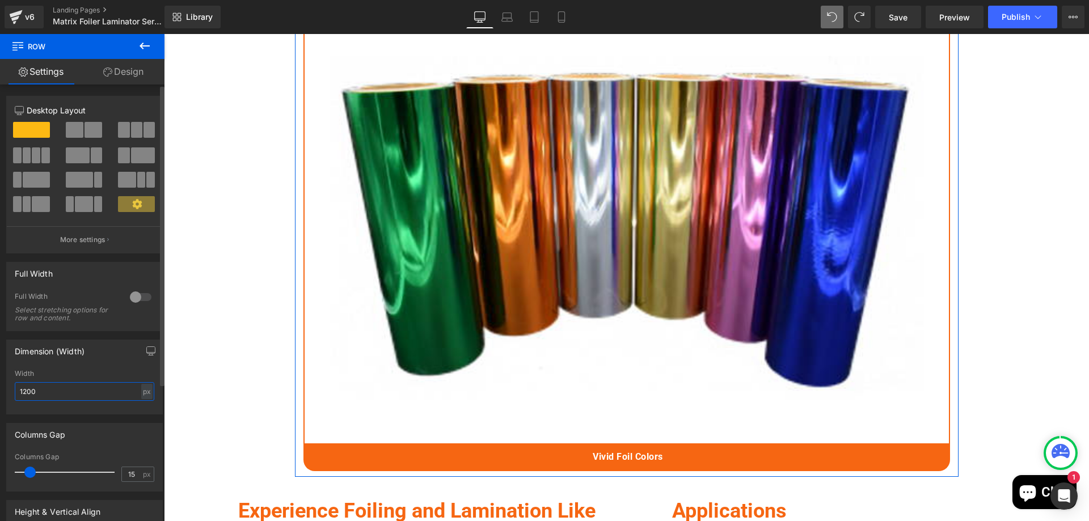
drag, startPoint x: 70, startPoint y: 387, endPoint x: 0, endPoint y: 389, distance: 69.8
click at [0, 389] on div "Dimension (Width) 1200px Width 1200 px % px" at bounding box center [85, 372] width 170 height 83
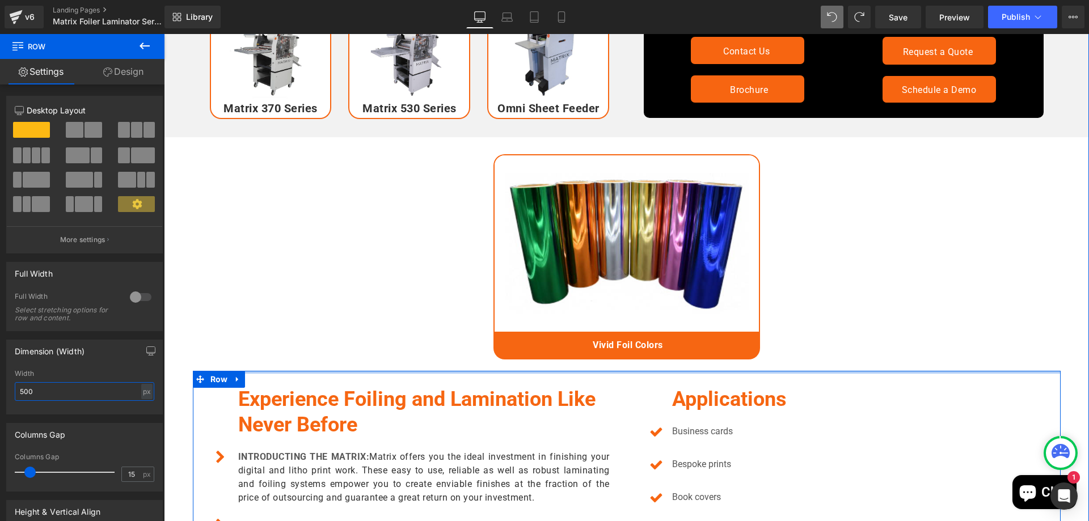
scroll to position [881, 0]
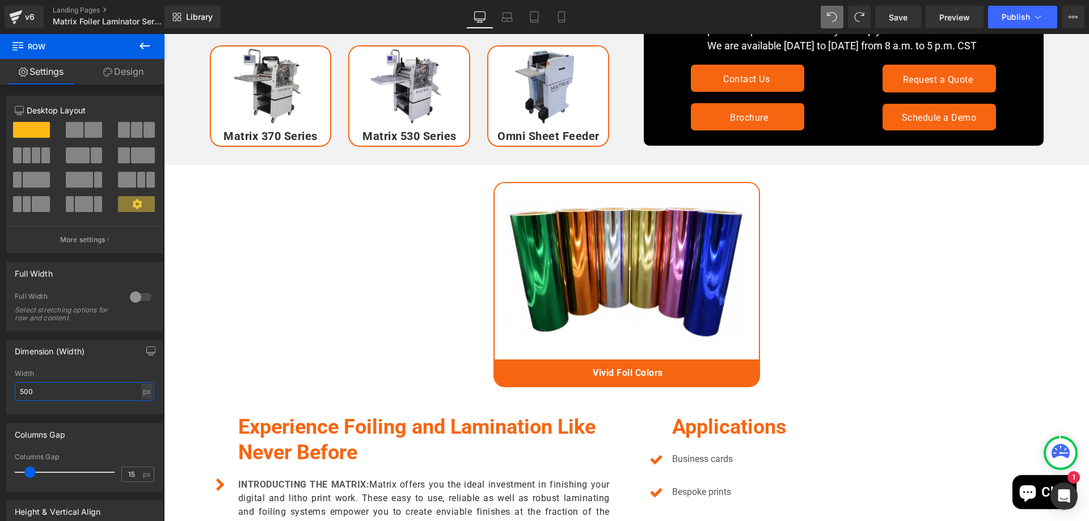
type input "500"
click at [155, 45] on button at bounding box center [145, 46] width 40 height 25
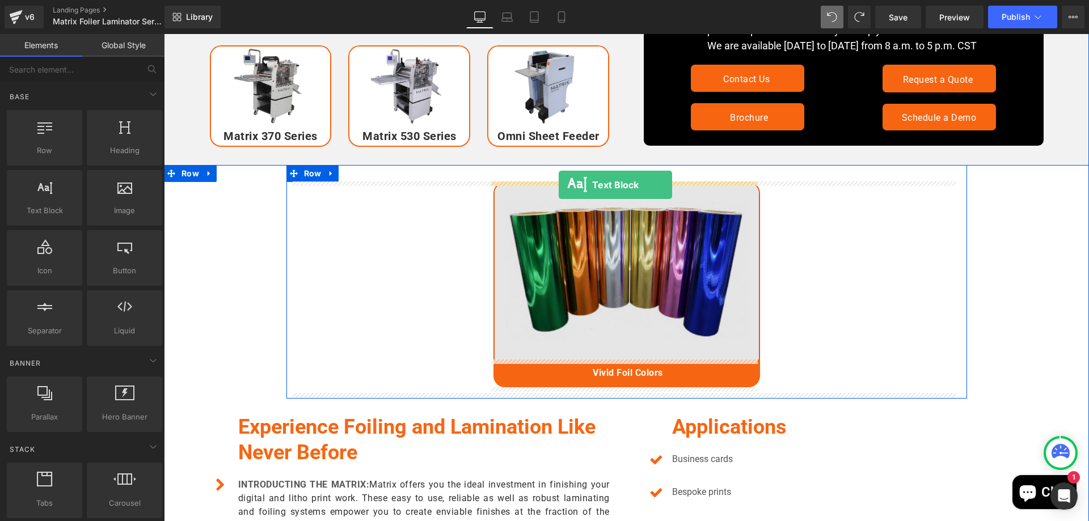
drag, startPoint x: 221, startPoint y: 221, endPoint x: 559, endPoint y: 185, distance: 339.4
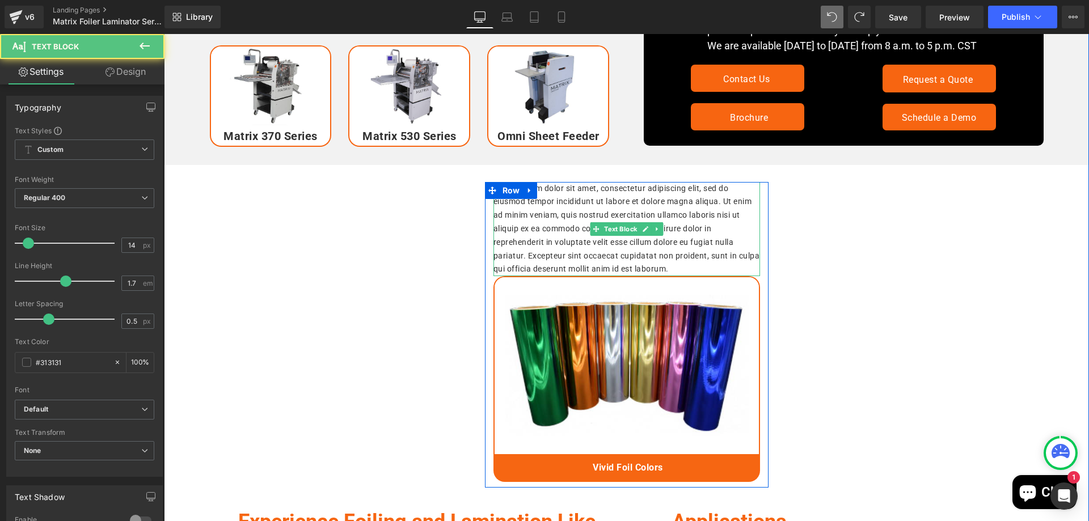
click at [555, 237] on p "Lorem ipsum dolor sit amet, consectetur adipiscing elit, sed do eiusmod tempor …" at bounding box center [626, 229] width 267 height 95
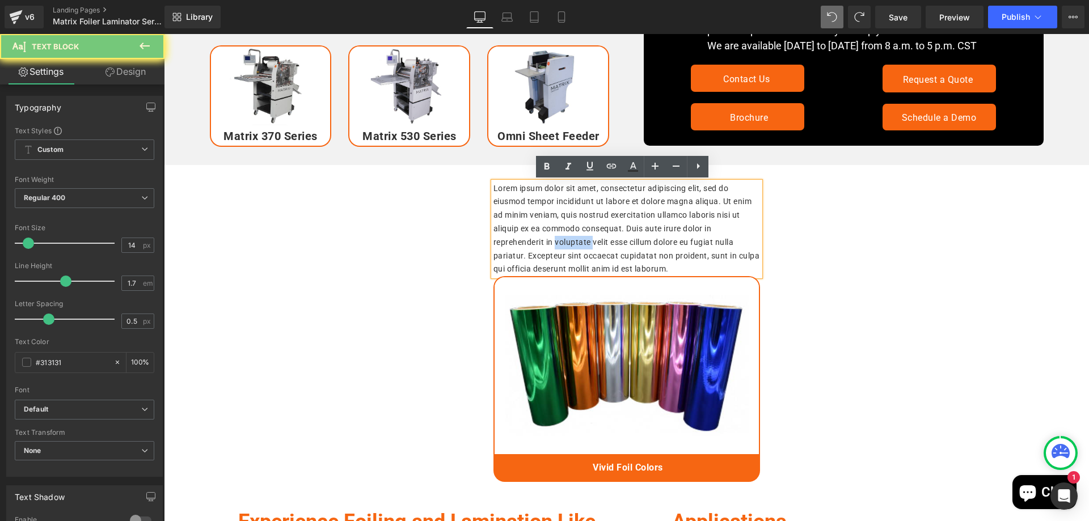
click at [555, 237] on p "Lorem ipsum dolor sit amet, consectetur adipiscing elit, sed do eiusmod tempor …" at bounding box center [626, 229] width 267 height 95
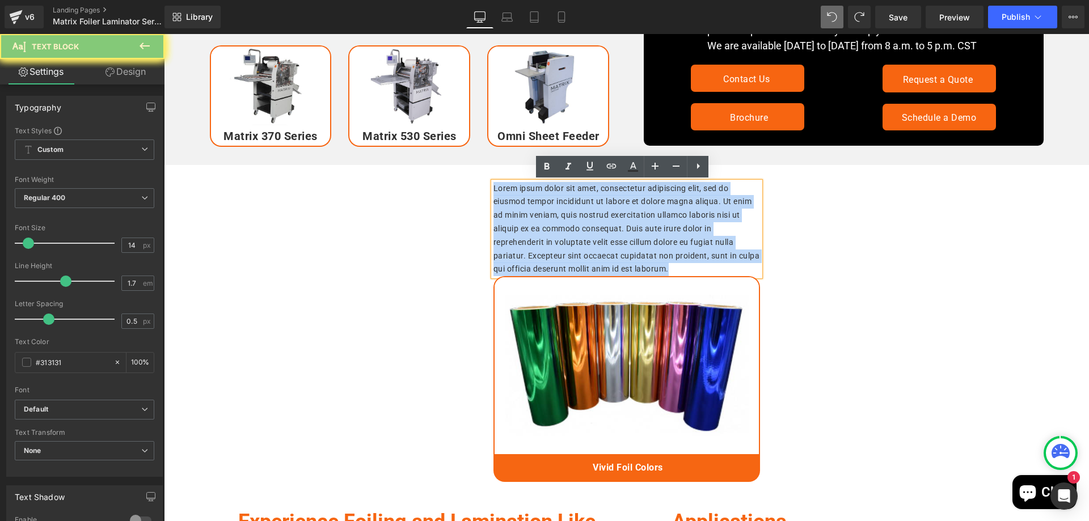
click at [555, 237] on p "Lorem ipsum dolor sit amet, consectetur adipiscing elit, sed do eiusmod tempor …" at bounding box center [626, 229] width 267 height 95
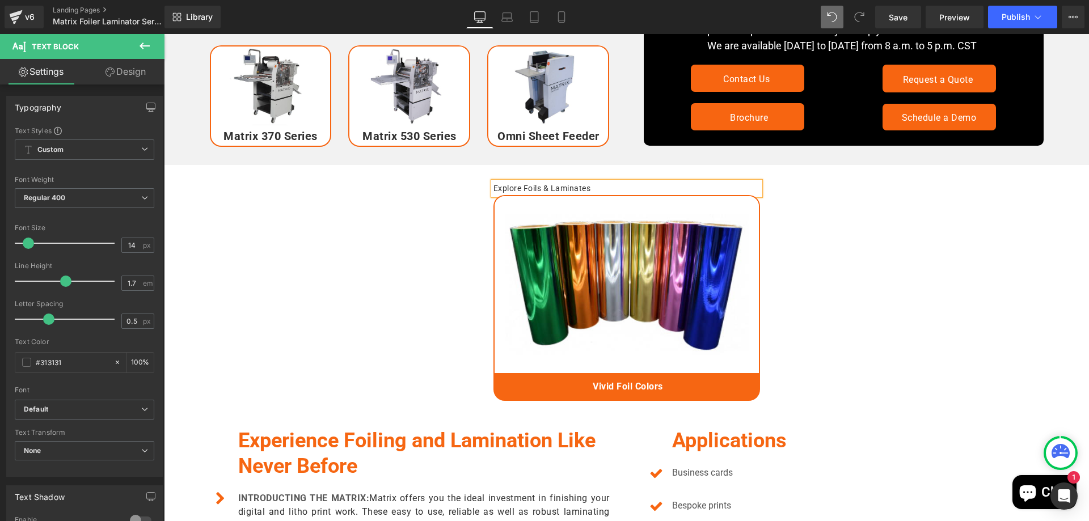
click at [570, 182] on p "Explore Foils & Laminates" at bounding box center [626, 189] width 267 height 14
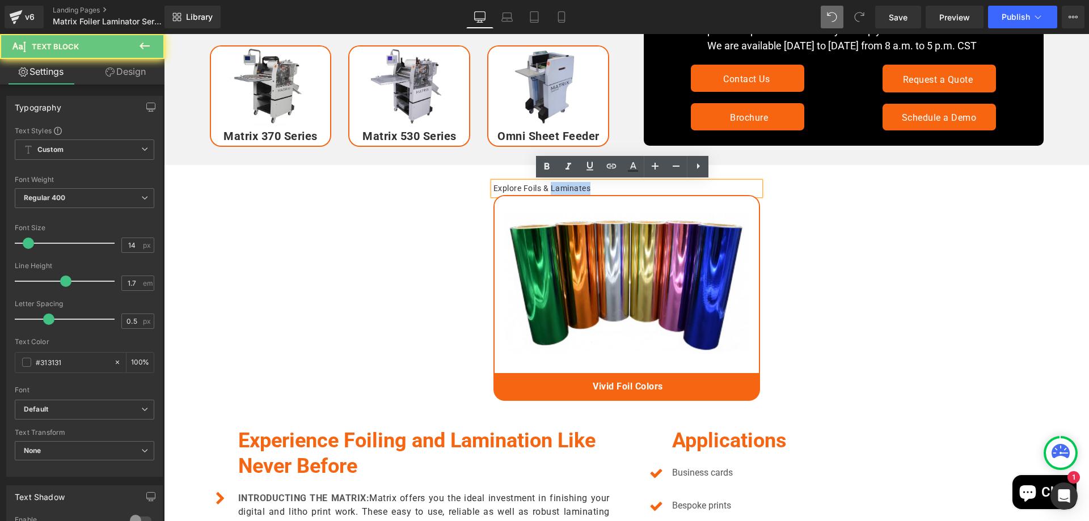
click at [570, 182] on p "Explore Foils & Laminates" at bounding box center [626, 189] width 267 height 14
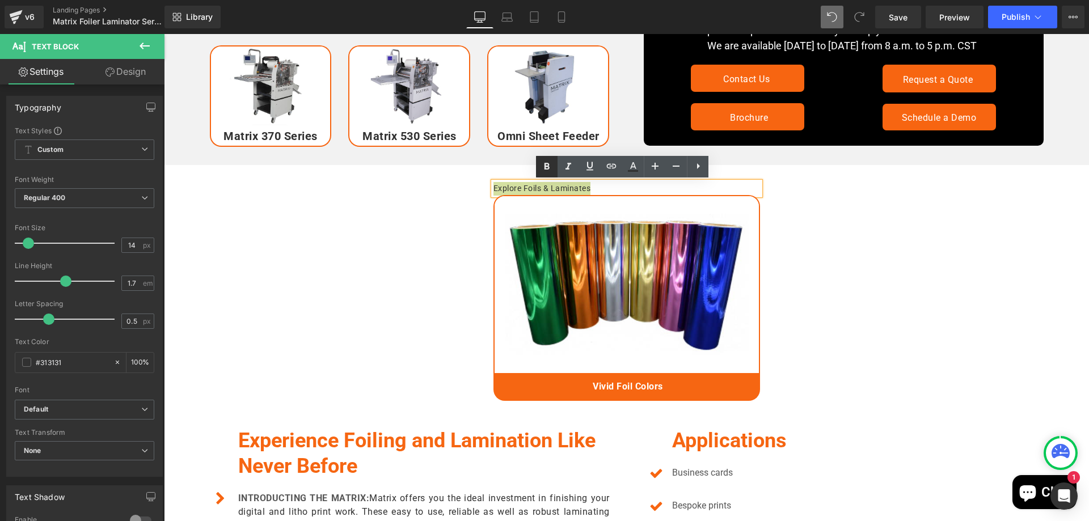
click at [543, 171] on icon at bounding box center [547, 167] width 14 height 14
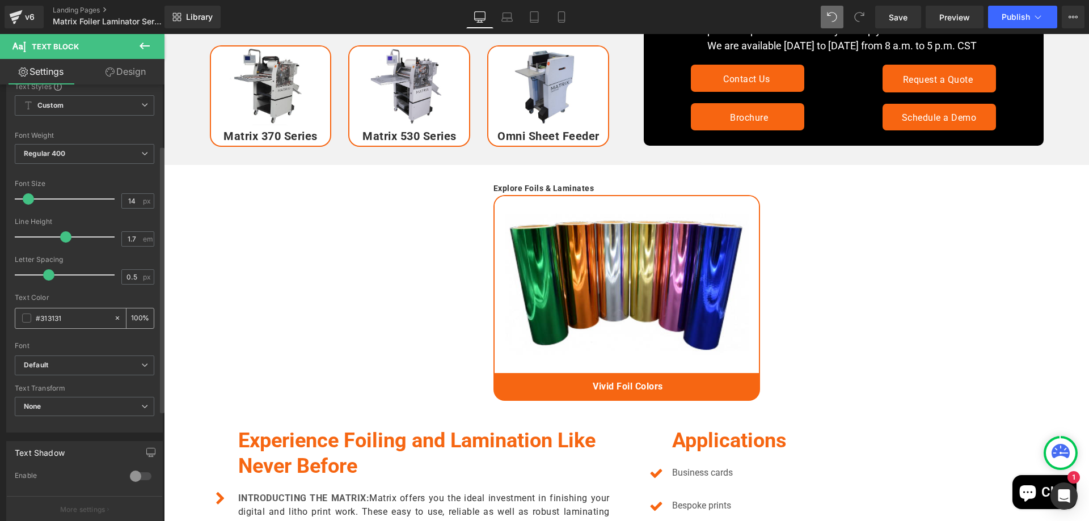
scroll to position [227, 0]
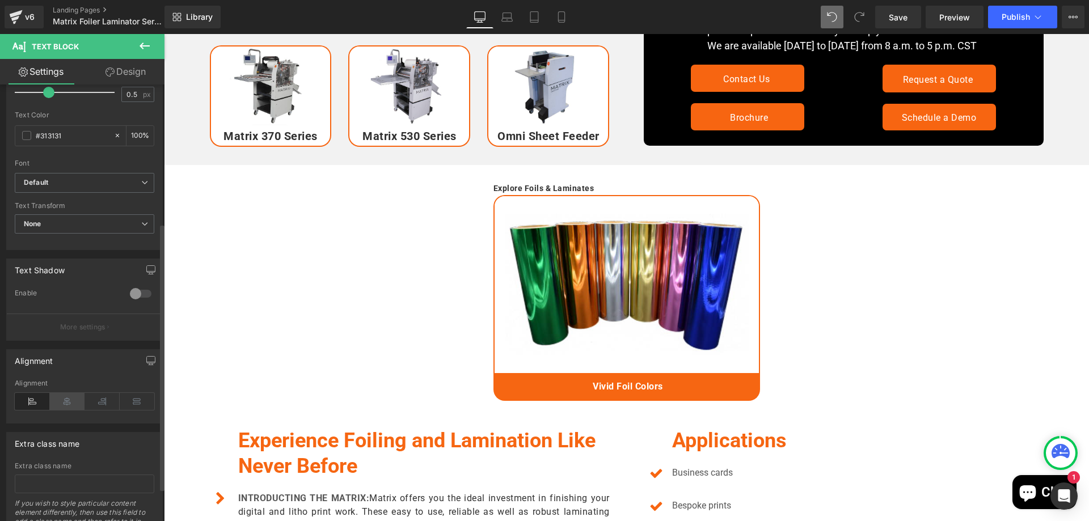
click at [56, 406] on icon at bounding box center [67, 401] width 35 height 17
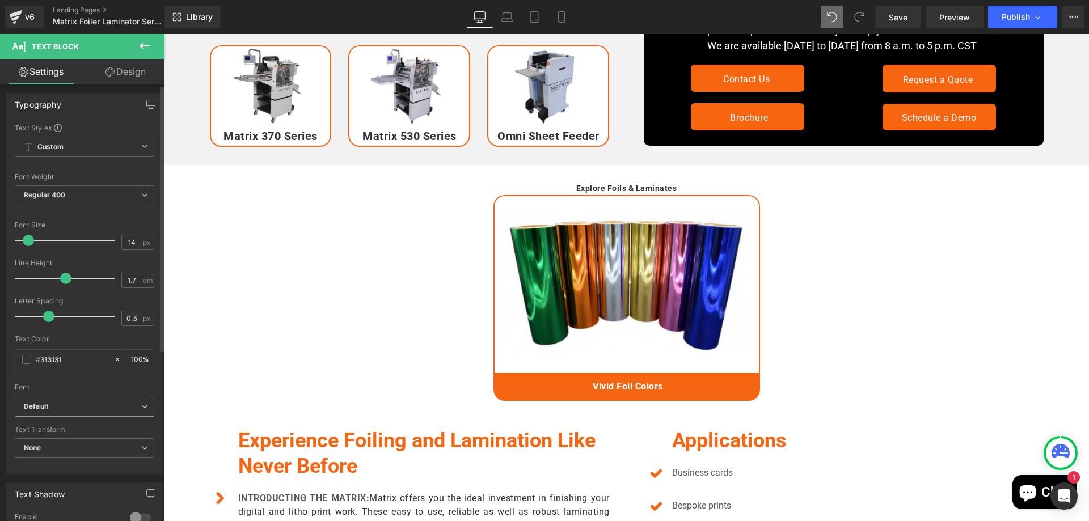
scroll to position [0, 0]
click at [112, 196] on span "Regular 400" at bounding box center [85, 198] width 140 height 20
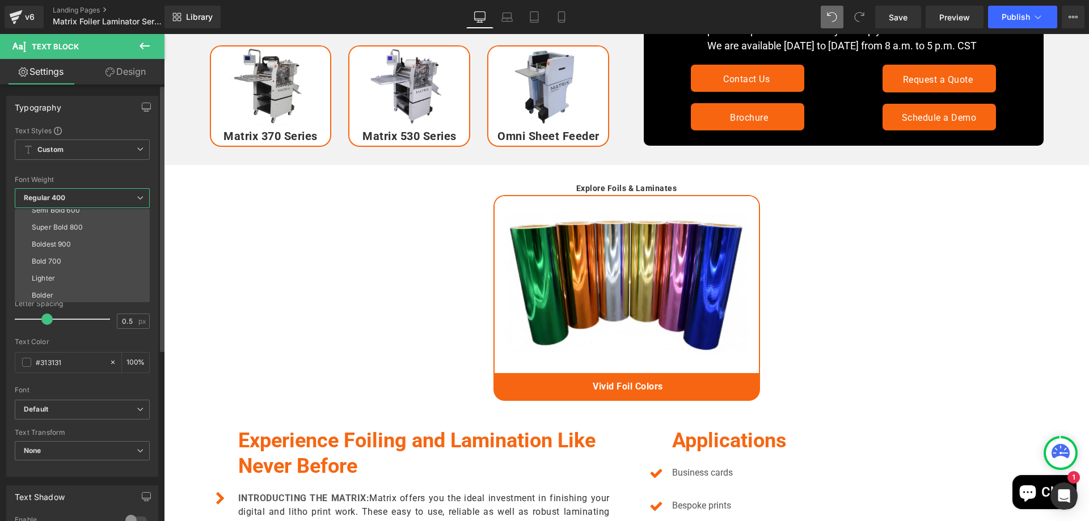
scroll to position [94, 0]
click at [73, 247] on li "Boldest 900" at bounding box center [85, 242] width 140 height 17
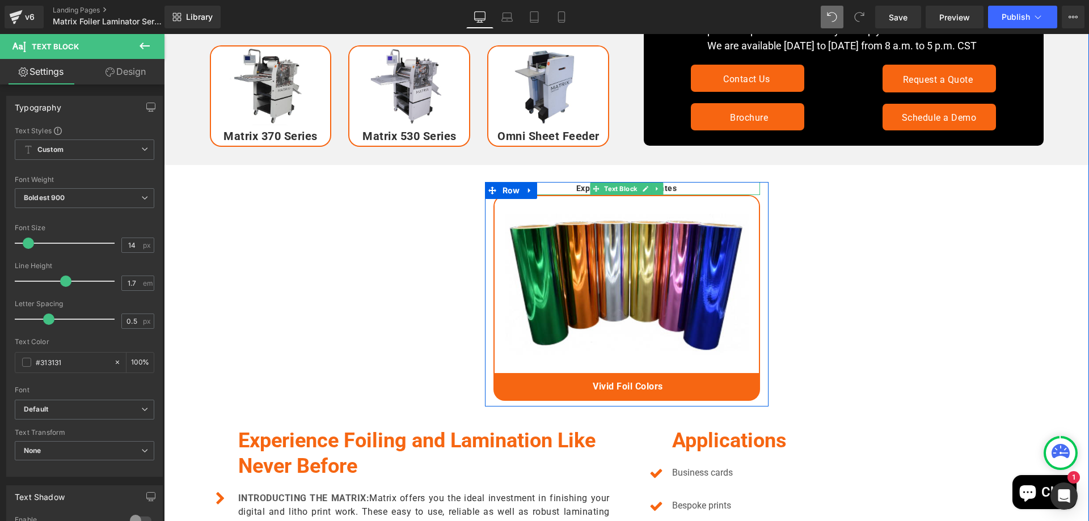
click at [665, 190] on strong "Explore Foils & Laminates" at bounding box center [626, 188] width 101 height 9
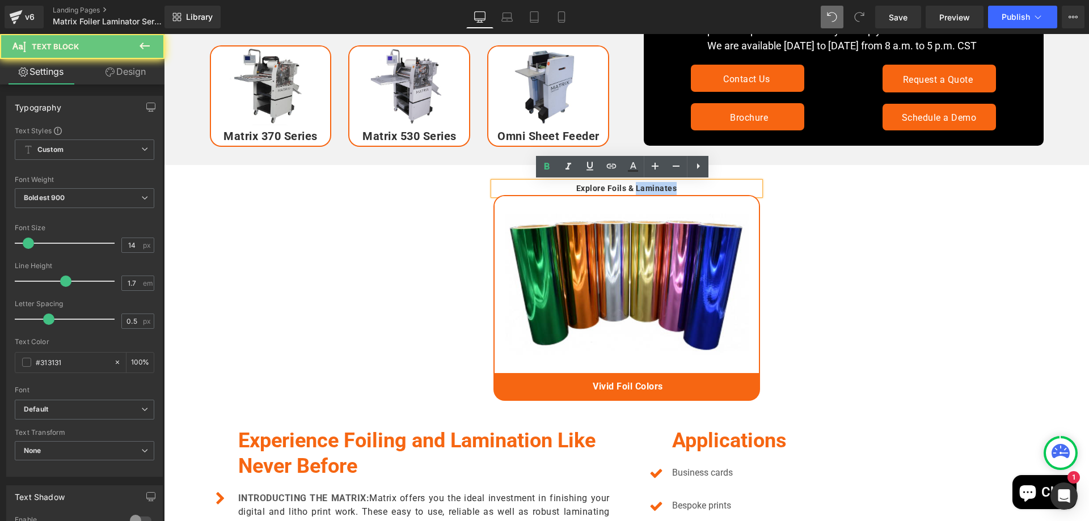
click at [665, 190] on strong "Explore Foils & Laminates" at bounding box center [626, 188] width 101 height 9
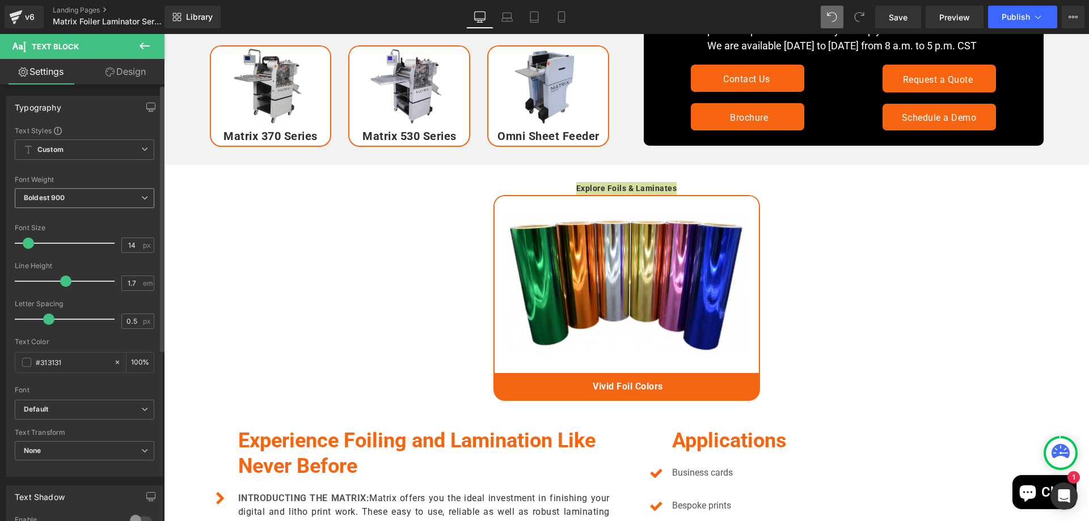
click at [115, 193] on span "Boldest 900" at bounding box center [85, 198] width 140 height 20
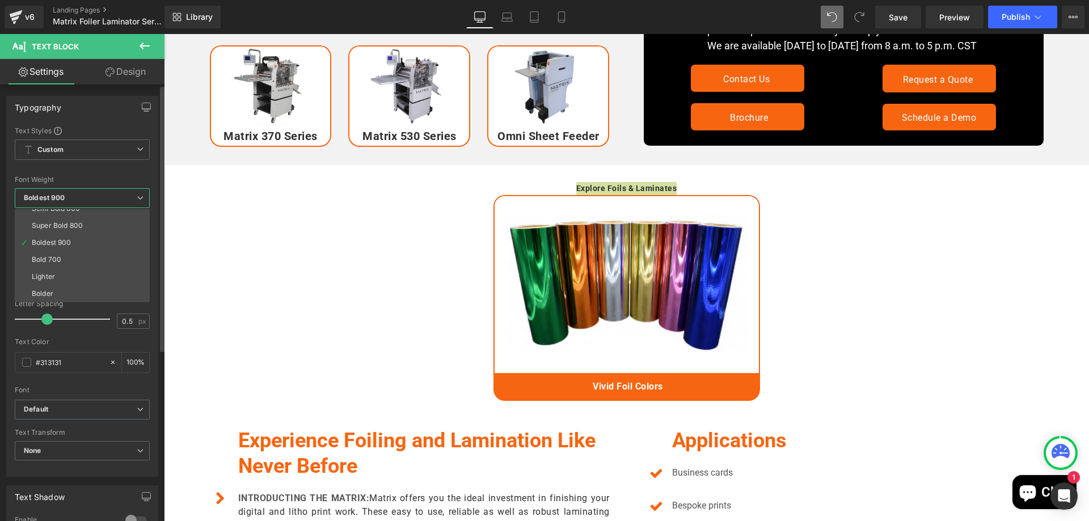
click at [100, 179] on div "Font Weight" at bounding box center [82, 180] width 135 height 8
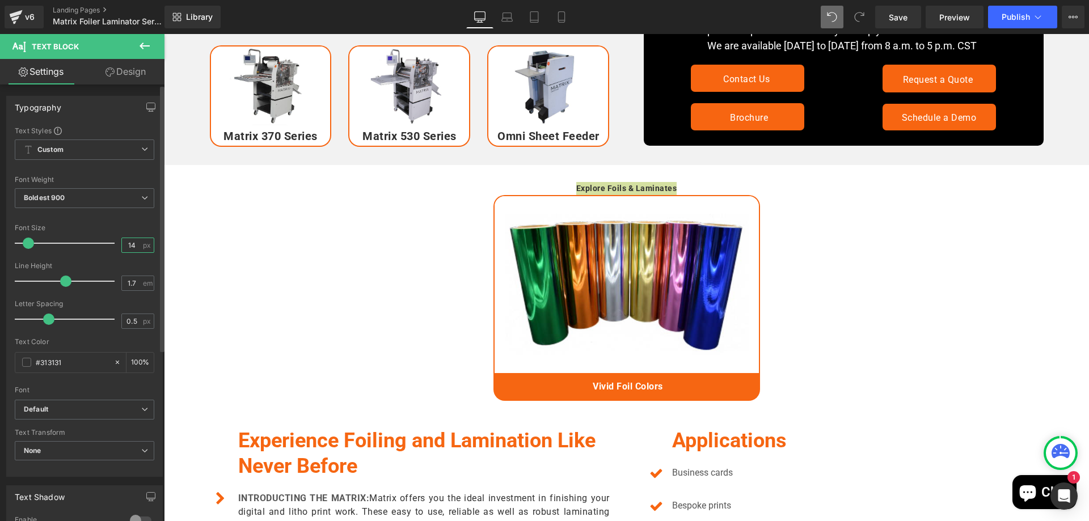
click at [123, 243] on input "14" at bounding box center [132, 245] width 20 height 14
type input "25"
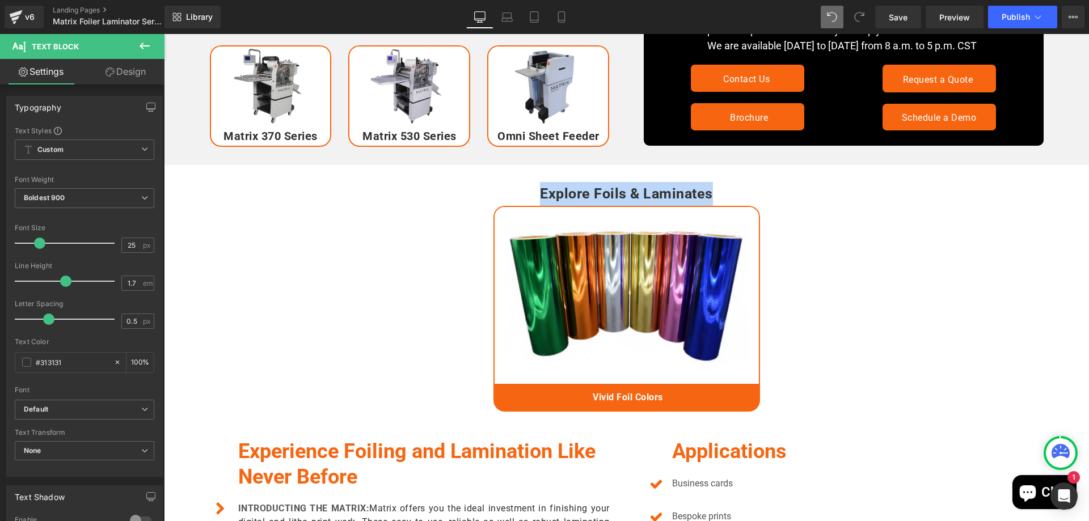
click at [307, 223] on div "Explore Foils & Laminates Text Block Image Vivid Foil Colors Text Block Row" at bounding box center [626, 299] width 681 height 235
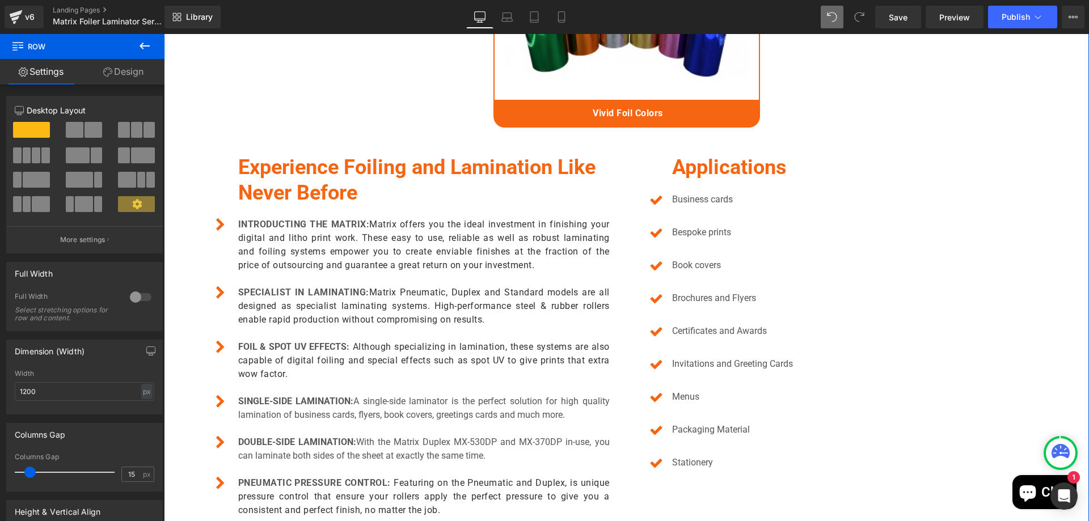
scroll to position [825, 0]
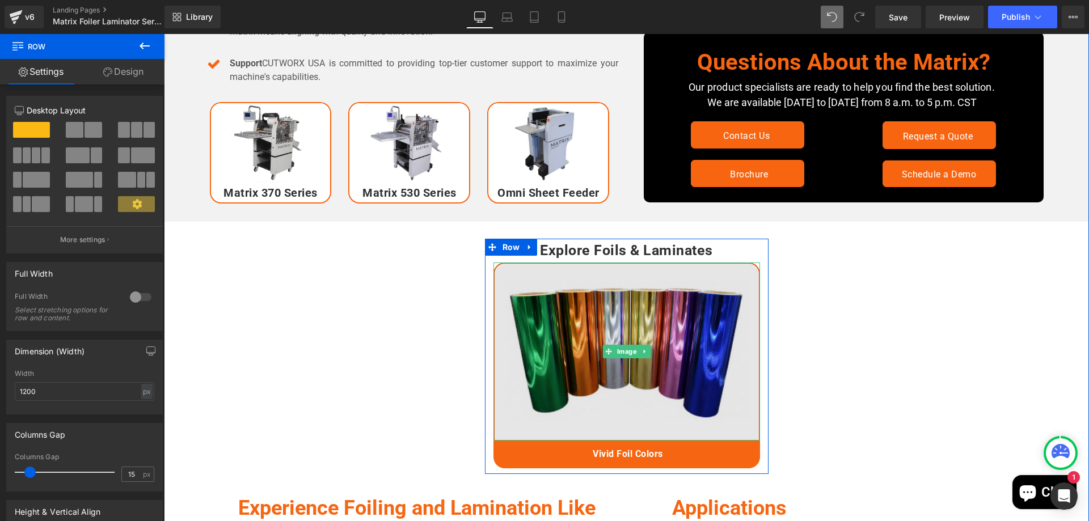
click at [612, 388] on img at bounding box center [626, 352] width 267 height 178
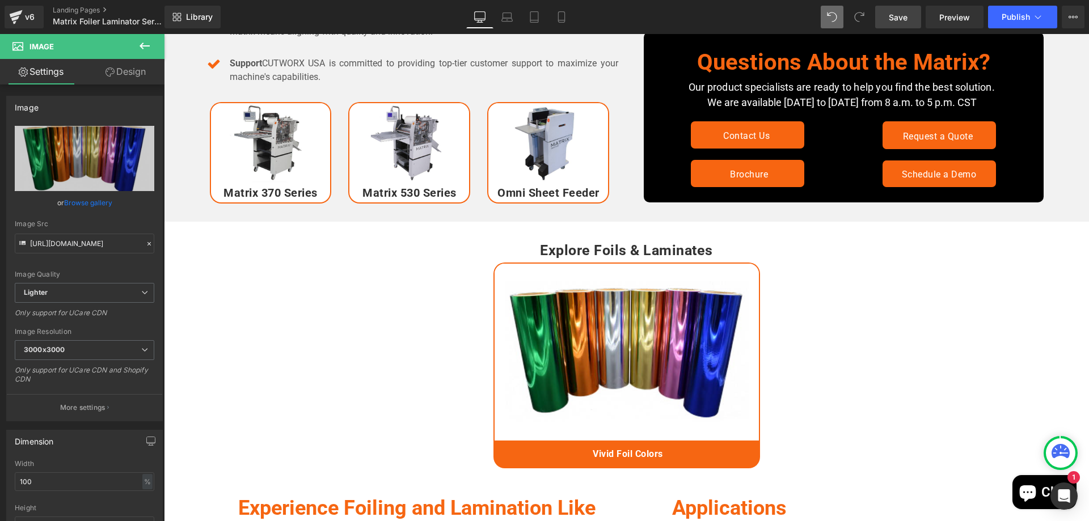
click at [900, 20] on span "Save" at bounding box center [898, 17] width 19 height 12
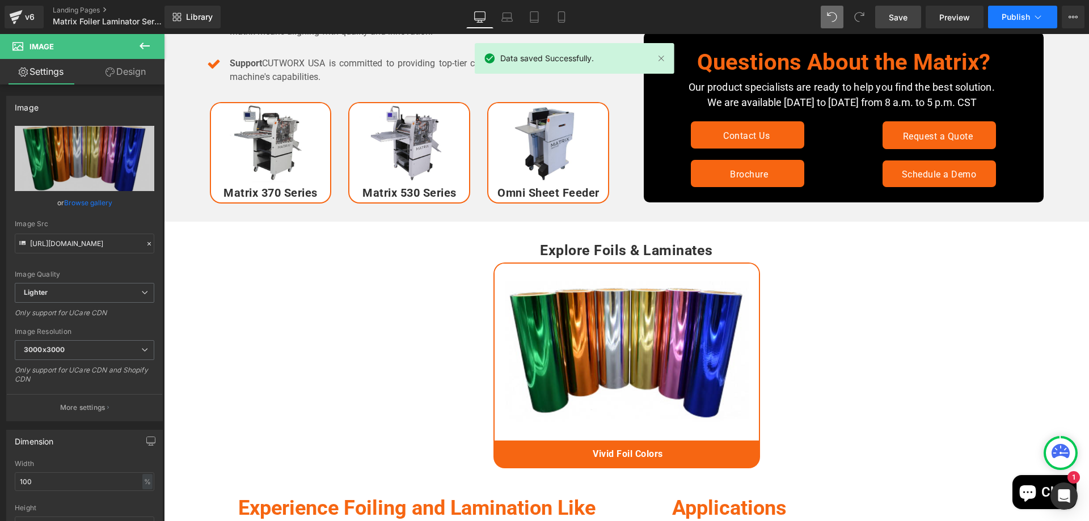
click at [1011, 17] on span "Publish" at bounding box center [1016, 16] width 28 height 9
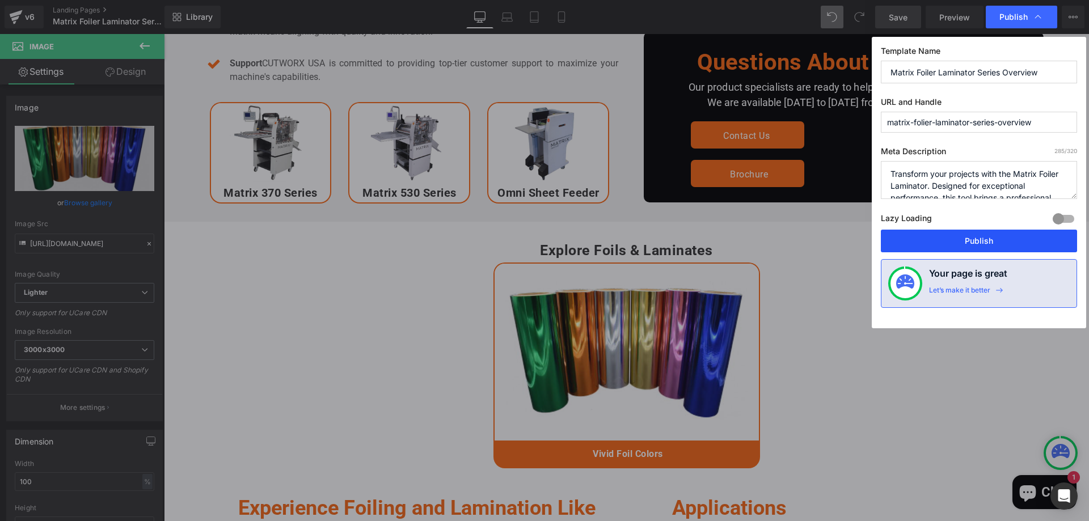
click at [984, 244] on button "Publish" at bounding box center [979, 241] width 196 height 23
